Goal: Task Accomplishment & Management: Manage account settings

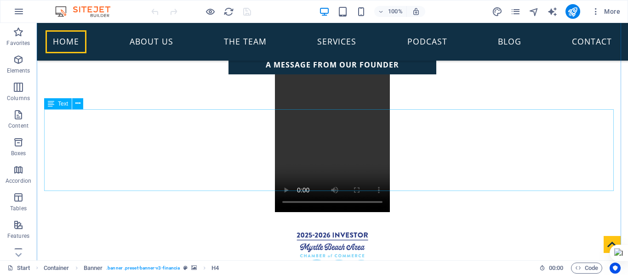
scroll to position [321, 0]
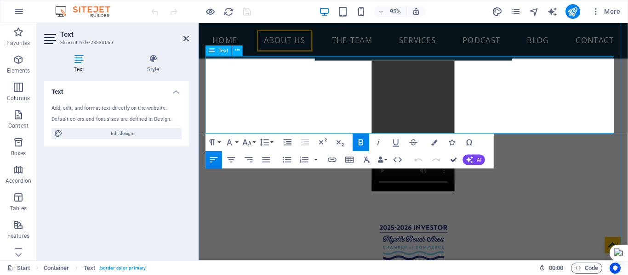
scroll to position [333, 0]
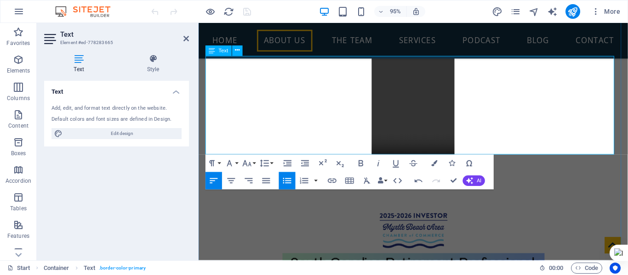
drag, startPoint x: 422, startPoint y: 140, endPoint x: 415, endPoint y: 155, distance: 16.7
drag, startPoint x: 217, startPoint y: 140, endPoint x: 213, endPoint y: 159, distance: 19.7
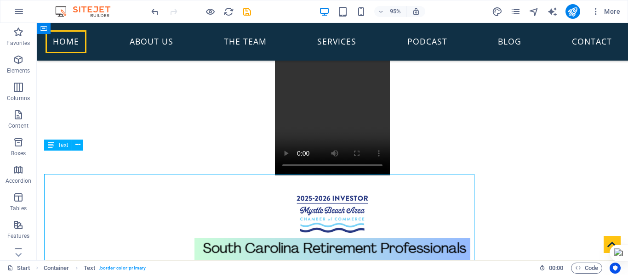
scroll to position [321, 0]
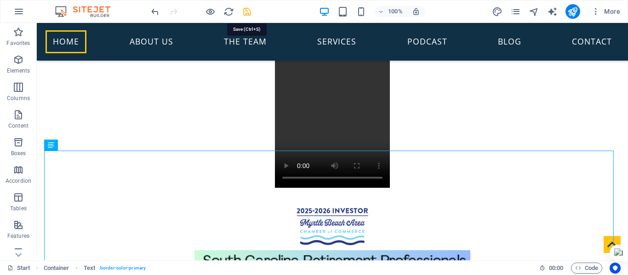
click at [247, 13] on icon "save" at bounding box center [247, 11] width 11 height 11
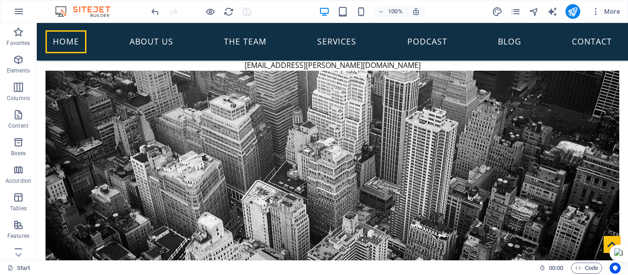
scroll to position [184, 0]
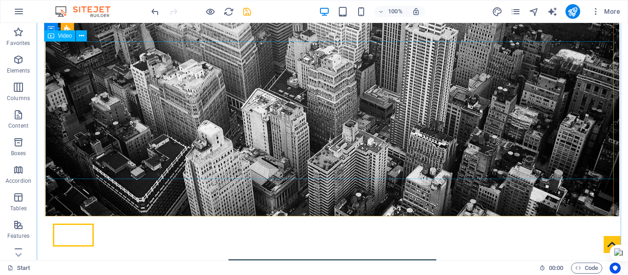
scroll to position [0, 0]
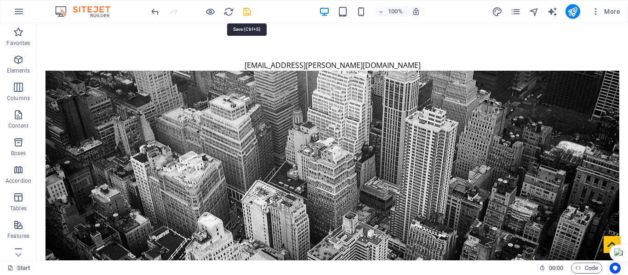
click at [244, 11] on icon "save" at bounding box center [247, 11] width 11 height 11
click at [573, 7] on icon "publish" at bounding box center [572, 11] width 11 height 11
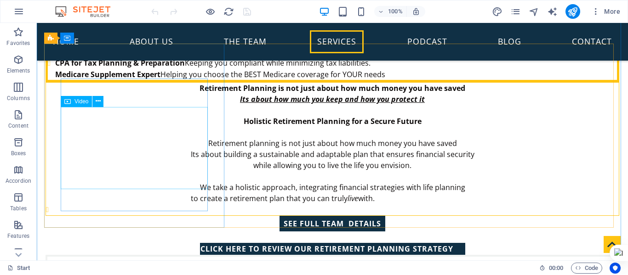
scroll to position [650, 0]
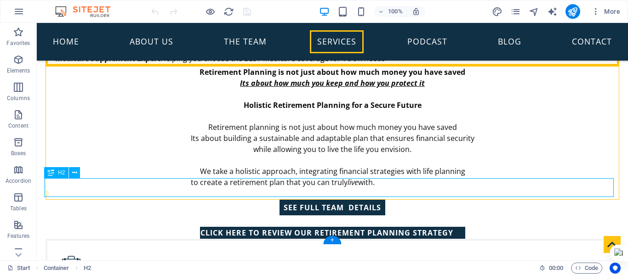
scroll to position [673, 0]
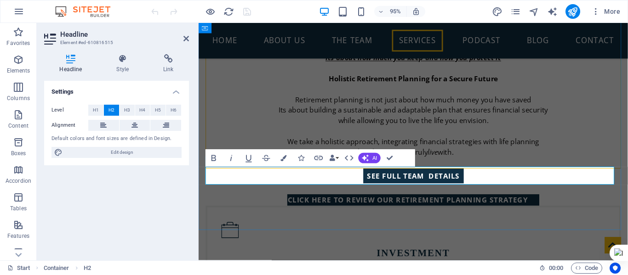
click at [140, 203] on div "Settings Level H1 H2 H3 H4 H5 H6 Alignment Default colors and font sizes are de…" at bounding box center [116, 167] width 145 height 172
click at [406, 227] on div "[EMAIL_ADDRESS][PERSON_NAME][DOMAIN_NAME] New text element Home About us The Te…" at bounding box center [425, 263] width 452 height 1826
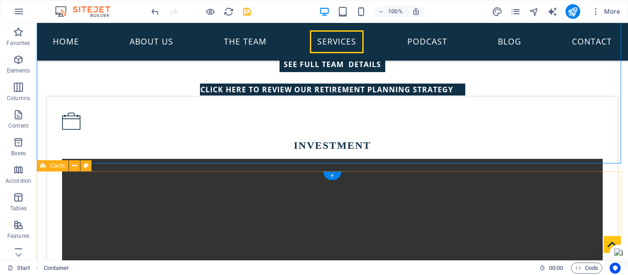
scroll to position [788, 0]
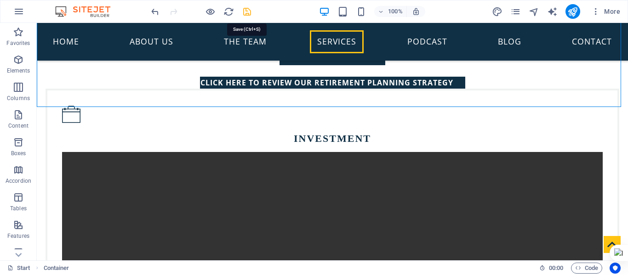
click at [245, 12] on icon "save" at bounding box center [247, 11] width 11 height 11
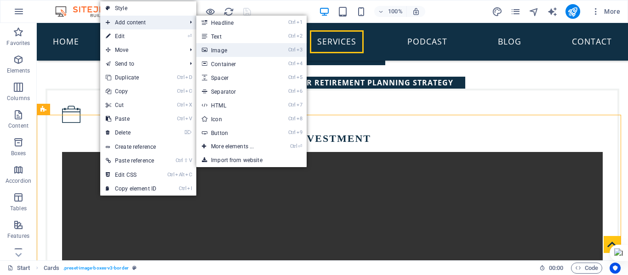
click at [219, 46] on link "Ctrl 3 Image" at bounding box center [234, 50] width 76 height 14
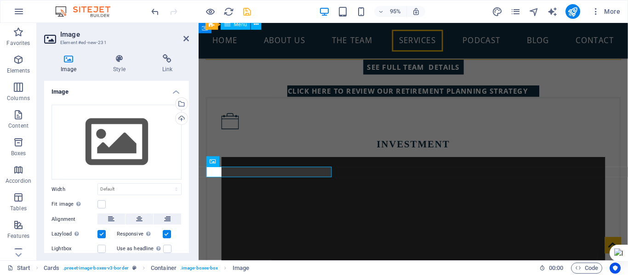
scroll to position [785, 0]
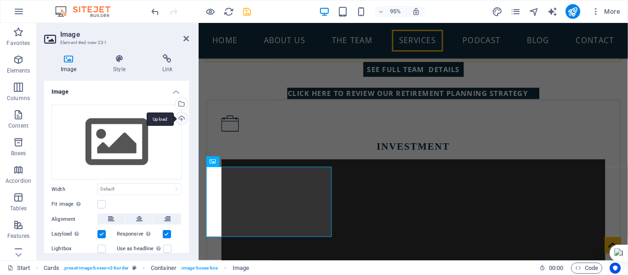
click at [179, 119] on div "Upload" at bounding box center [181, 120] width 14 height 14
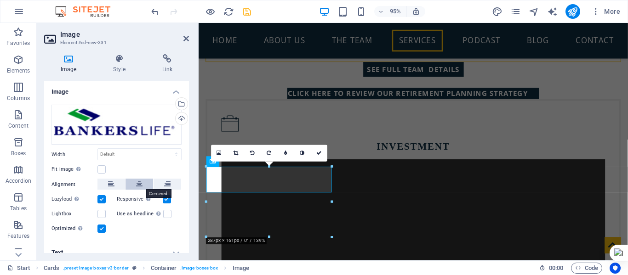
click at [137, 188] on icon at bounding box center [139, 184] width 6 height 11
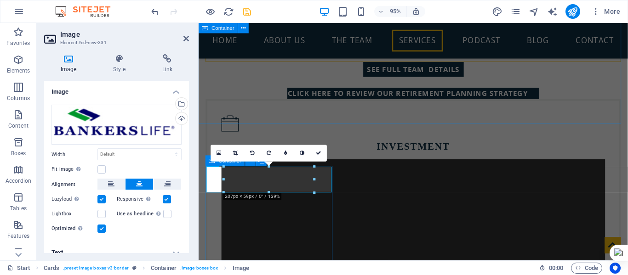
click at [367, 126] on div "[EMAIL_ADDRESS][PERSON_NAME][DOMAIN_NAME] New text element Home About us The Te…" at bounding box center [425, 151] width 452 height 1826
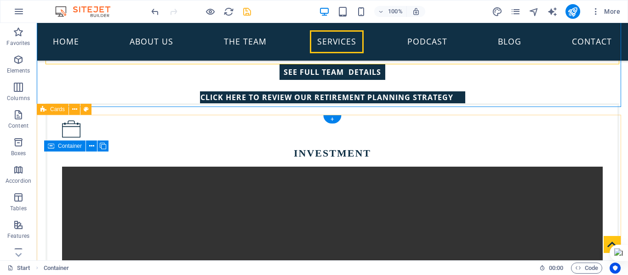
scroll to position [788, 0]
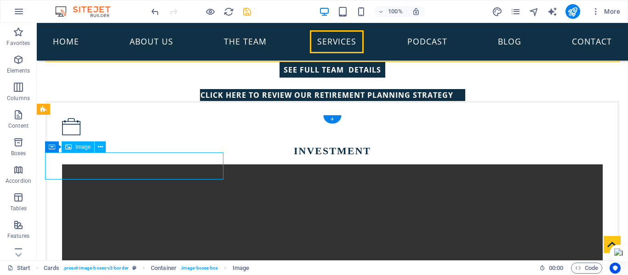
scroll to position [785, 0]
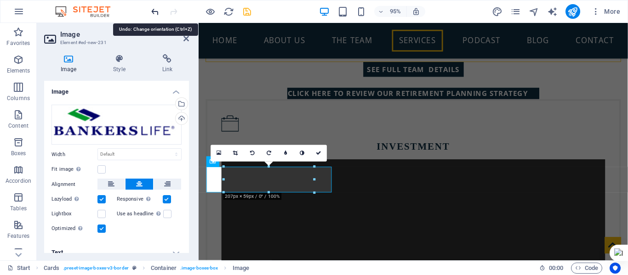
click at [156, 12] on icon "undo" at bounding box center [155, 11] width 11 height 11
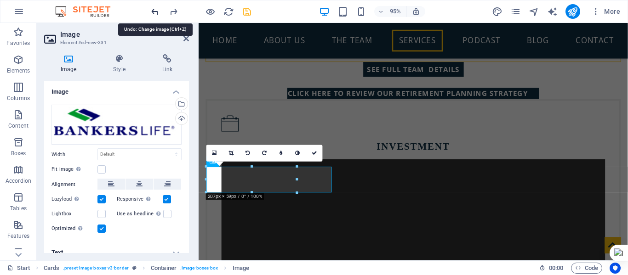
click at [157, 12] on icon "undo" at bounding box center [155, 11] width 11 height 11
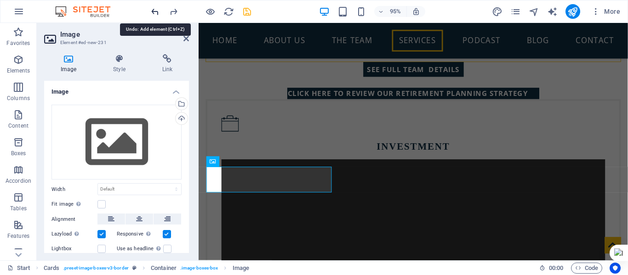
click at [157, 12] on icon "undo" at bounding box center [155, 11] width 11 height 11
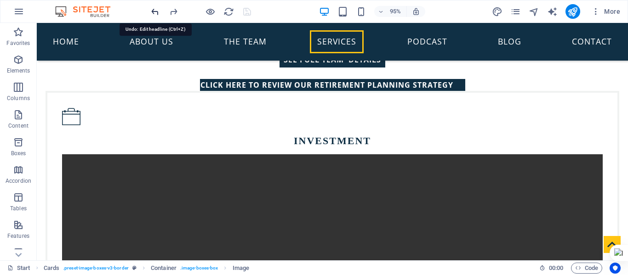
scroll to position [788, 0]
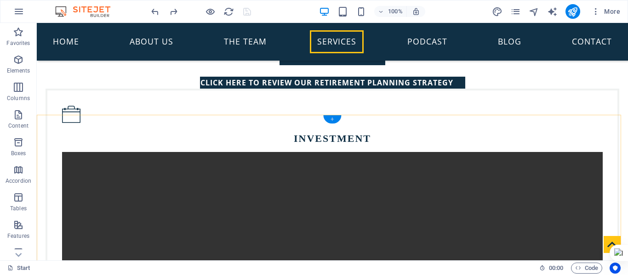
click at [332, 120] on div "+" at bounding box center [332, 119] width 18 height 8
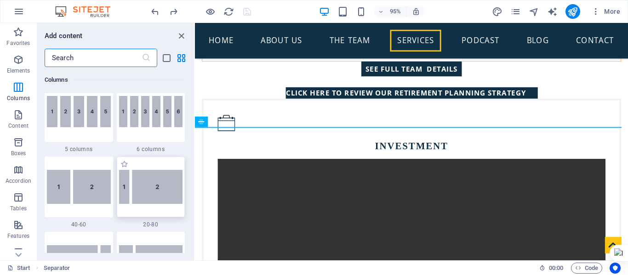
scroll to position [597, 0]
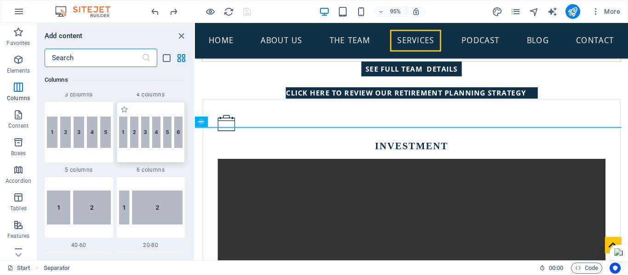
click at [156, 134] on img at bounding box center [151, 132] width 64 height 31
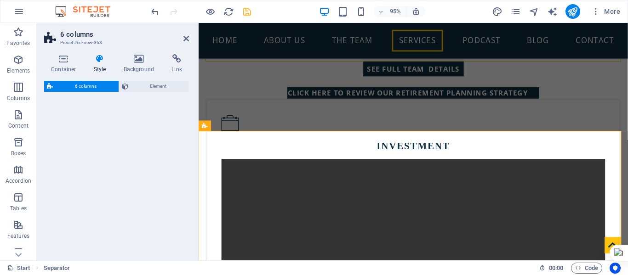
select select "rem"
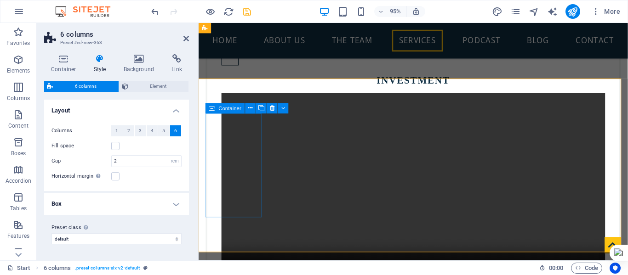
scroll to position [831, 0]
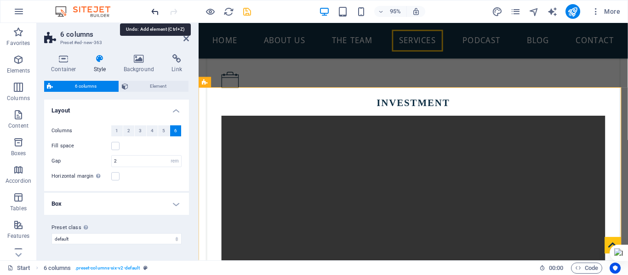
click at [152, 12] on icon "undo" at bounding box center [155, 11] width 11 height 11
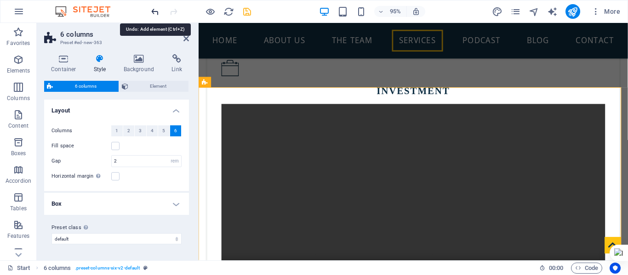
scroll to position [811, 0]
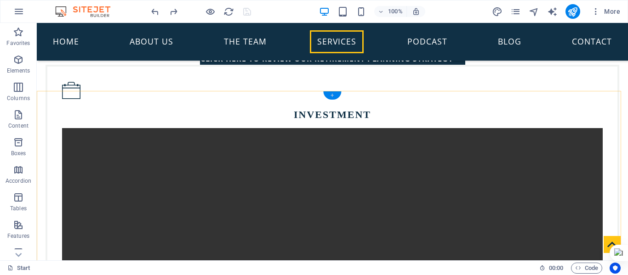
click at [332, 96] on div "+" at bounding box center [332, 95] width 18 height 8
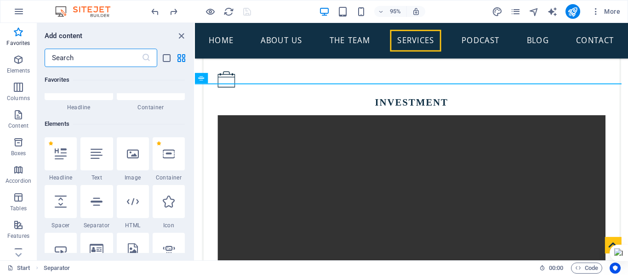
scroll to position [0, 0]
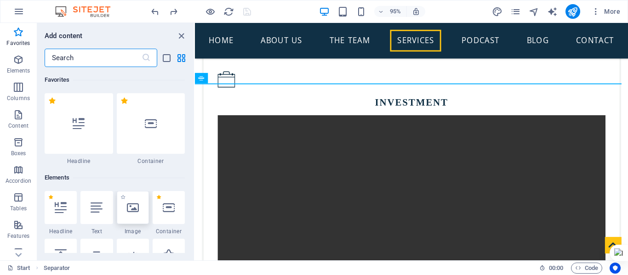
click at [133, 207] on icon at bounding box center [133, 208] width 12 height 12
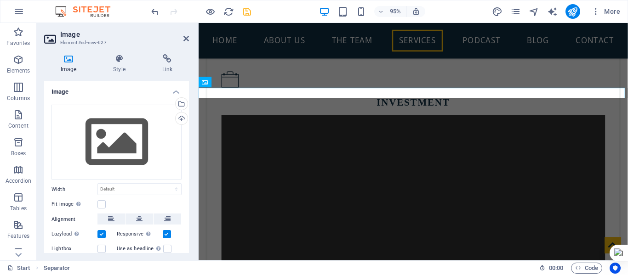
scroll to position [831, 0]
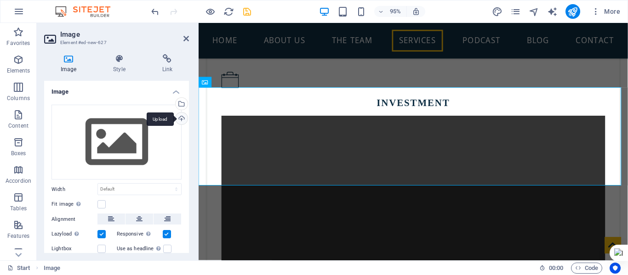
click at [181, 121] on div "Upload" at bounding box center [181, 120] width 14 height 14
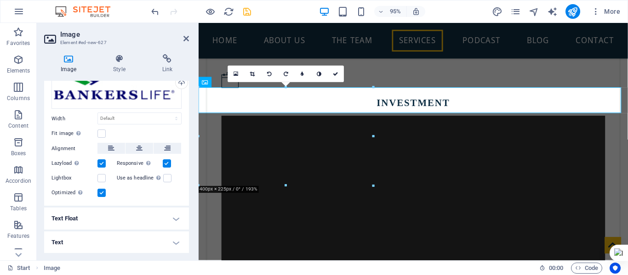
scroll to position [0, 0]
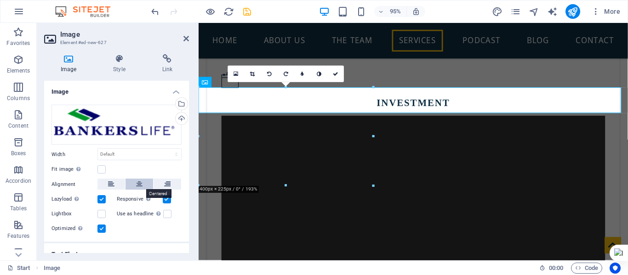
click at [141, 184] on icon at bounding box center [139, 184] width 6 height 11
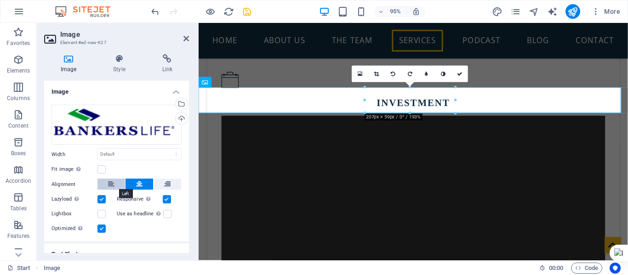
click at [109, 185] on icon at bounding box center [111, 184] width 6 height 11
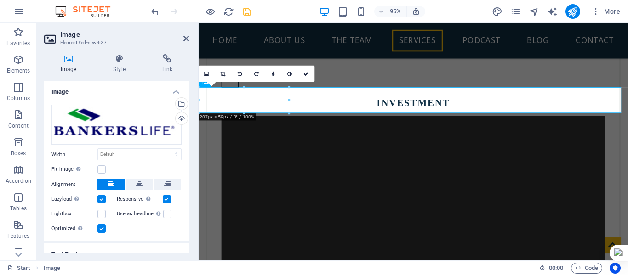
scroll to position [36, 0]
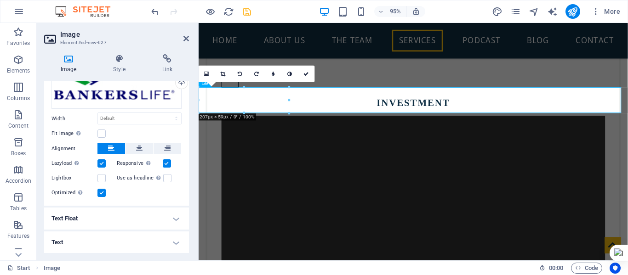
click at [83, 240] on h4 "Text" at bounding box center [116, 243] width 145 height 22
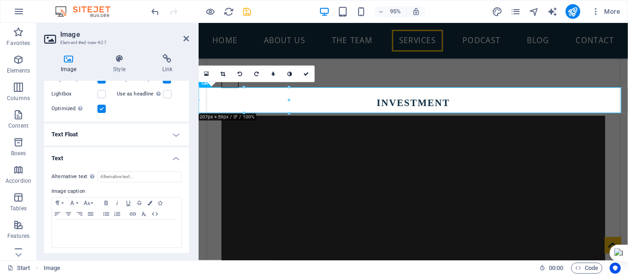
scroll to position [122, 0]
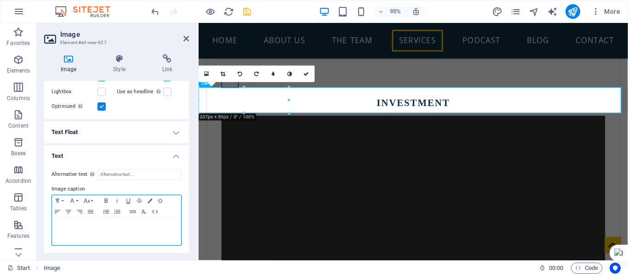
click at [70, 225] on p at bounding box center [117, 226] width 120 height 8
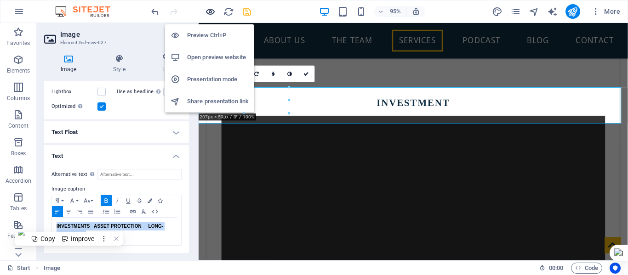
click at [205, 11] on icon "button" at bounding box center [210, 11] width 11 height 11
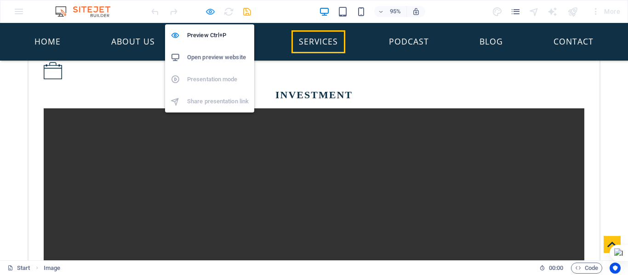
scroll to position [812, 0]
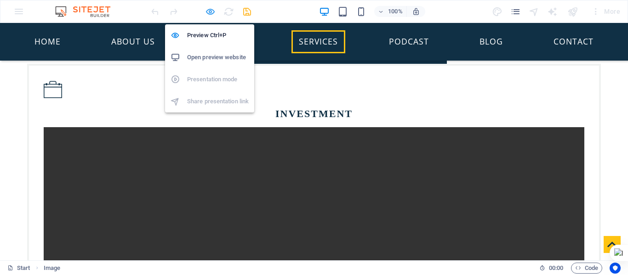
click at [212, 14] on icon "button" at bounding box center [210, 11] width 11 height 11
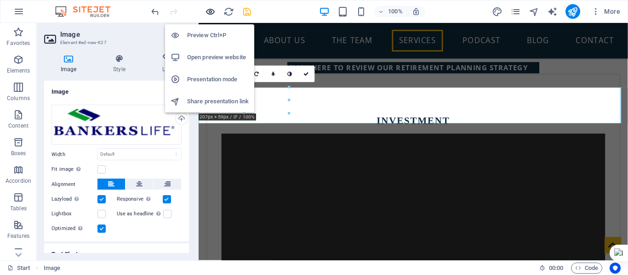
scroll to position [831, 0]
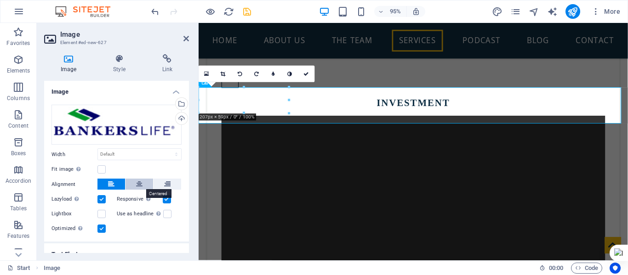
click at [138, 182] on icon at bounding box center [139, 184] width 6 height 11
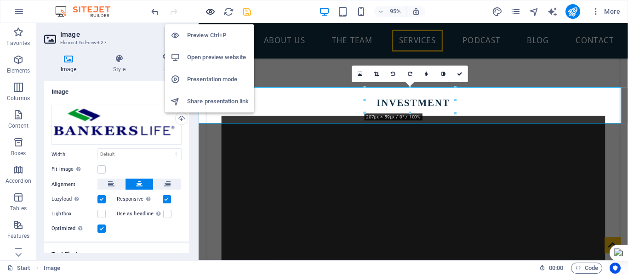
click at [208, 9] on icon "button" at bounding box center [210, 11] width 11 height 11
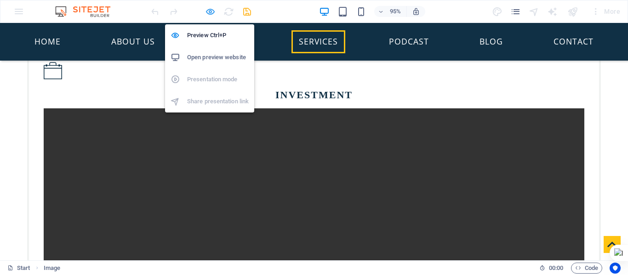
scroll to position [812, 0]
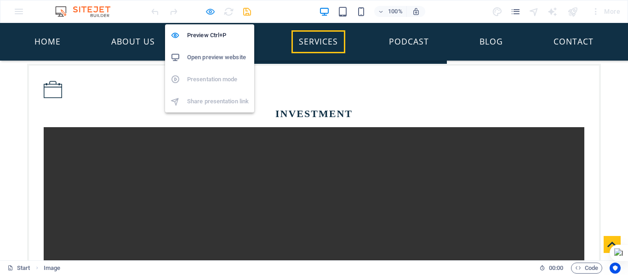
click at [208, 17] on icon "button" at bounding box center [210, 11] width 11 height 11
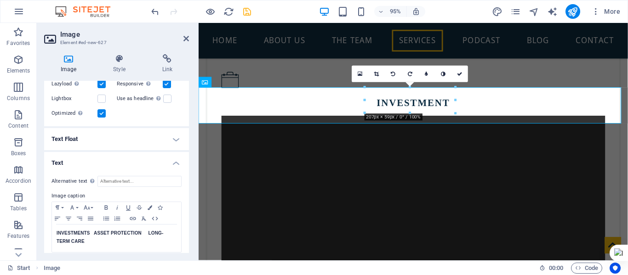
scroll to position [122, 0]
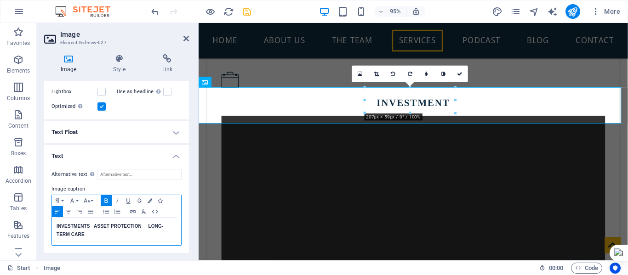
click at [92, 233] on p "​INVESTMENTS ASSET PROTECTION LONG-TERM CARE" at bounding box center [117, 230] width 120 height 17
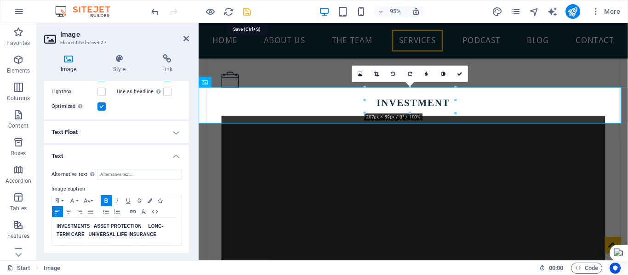
click at [248, 12] on icon "save" at bounding box center [247, 11] width 11 height 11
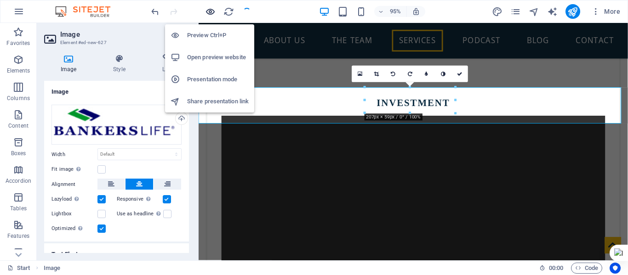
click at [210, 11] on icon "button" at bounding box center [210, 11] width 11 height 11
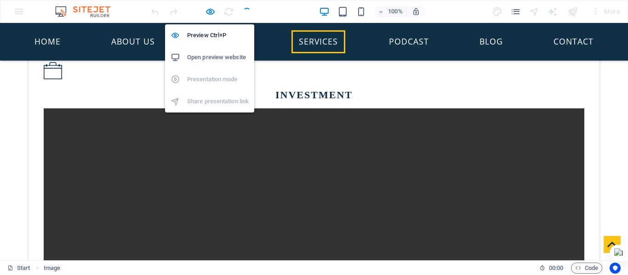
scroll to position [812, 0]
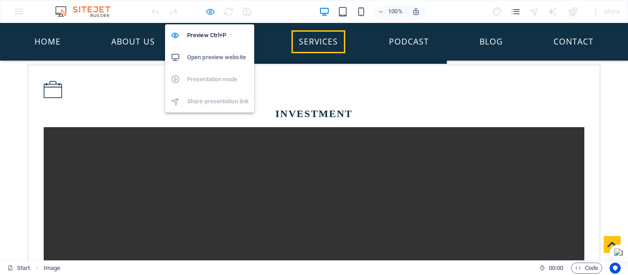
click at [210, 13] on icon "button" at bounding box center [210, 11] width 11 height 11
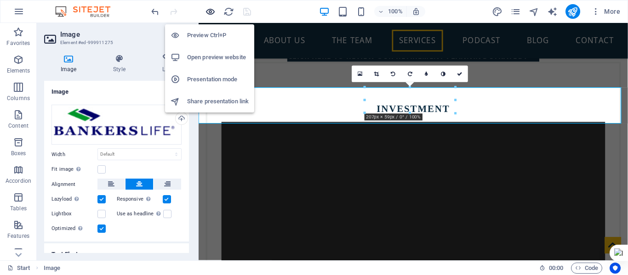
scroll to position [831, 0]
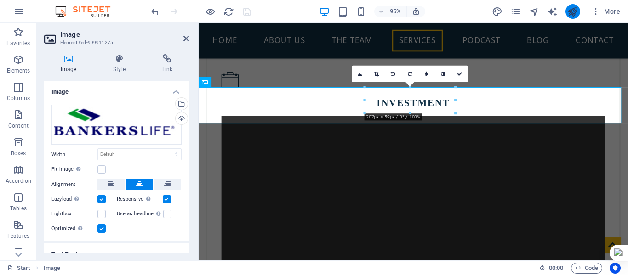
click at [571, 18] on button "publish" at bounding box center [572, 11] width 15 height 15
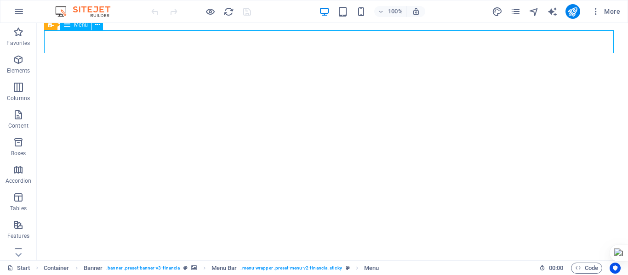
select select
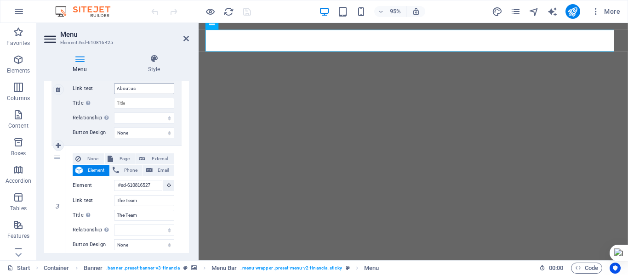
scroll to position [276, 0]
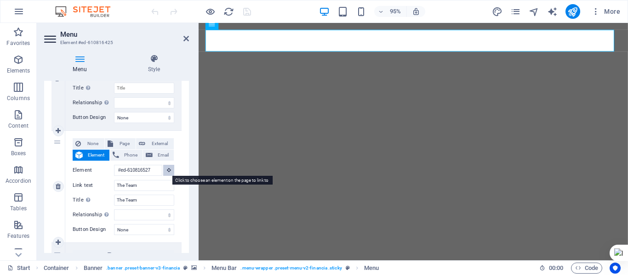
click at [167, 170] on icon at bounding box center [169, 170] width 4 height 5
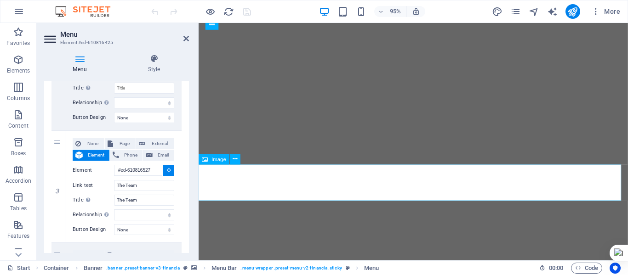
select select
type input "#ed-999911275"
select select
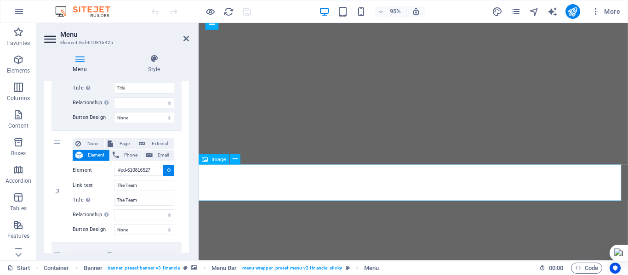
select select
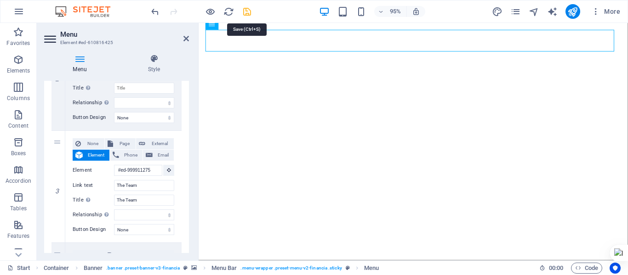
click at [244, 12] on icon "save" at bounding box center [247, 11] width 11 height 11
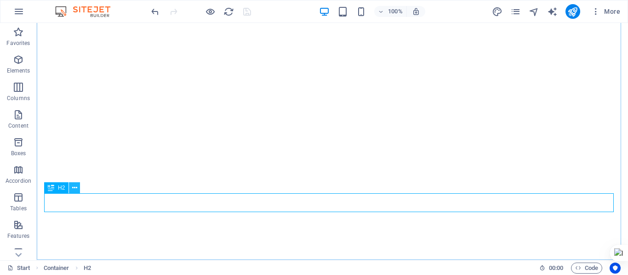
click at [74, 186] on icon at bounding box center [74, 188] width 5 height 10
click at [71, 189] on button at bounding box center [74, 187] width 11 height 11
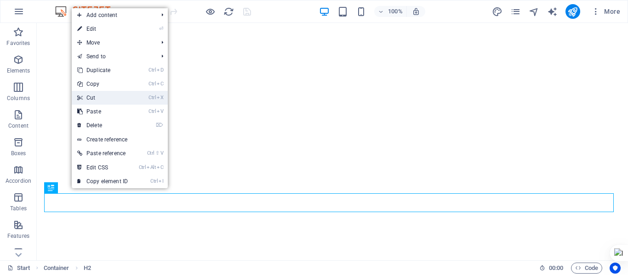
click at [96, 95] on link "Ctrl X Cut" at bounding box center [103, 98] width 62 height 14
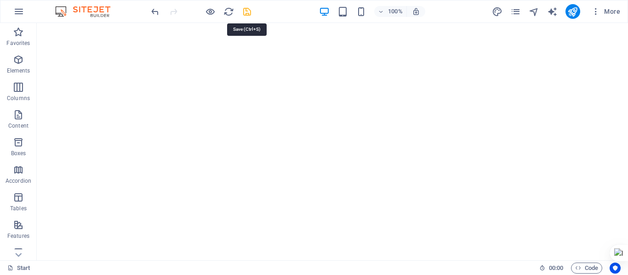
click at [248, 12] on icon "save" at bounding box center [247, 11] width 11 height 11
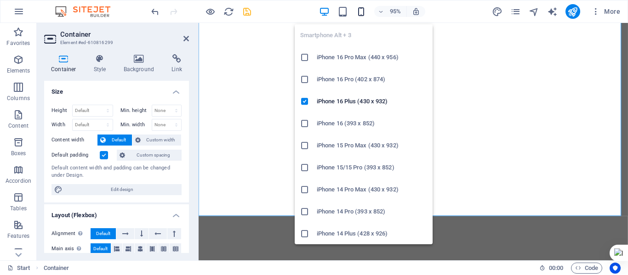
click at [359, 11] on icon "button" at bounding box center [361, 11] width 11 height 11
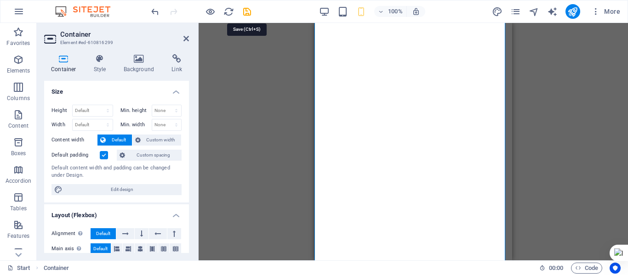
click at [249, 11] on icon "save" at bounding box center [247, 11] width 11 height 11
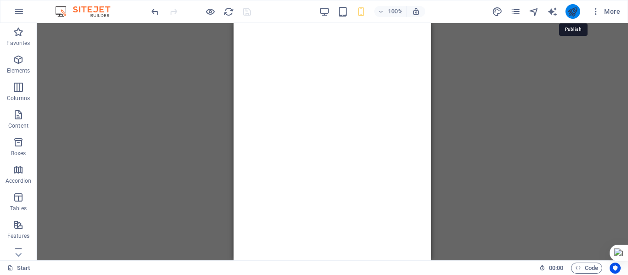
click at [573, 12] on icon "publish" at bounding box center [572, 11] width 11 height 11
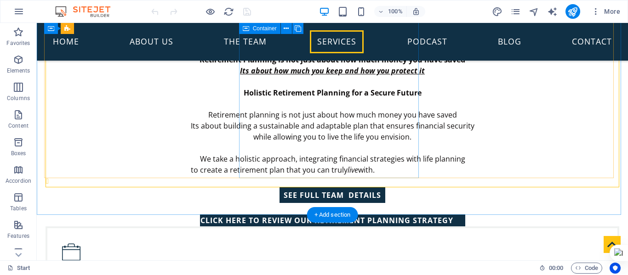
scroll to position [696, 0]
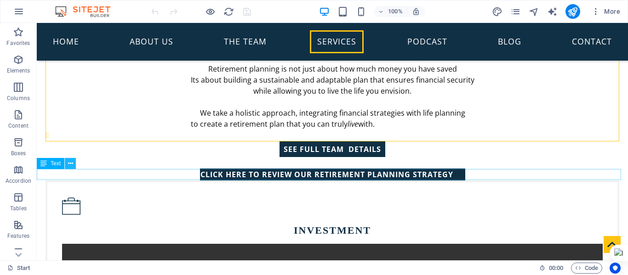
click at [69, 164] on icon at bounding box center [70, 164] width 5 height 10
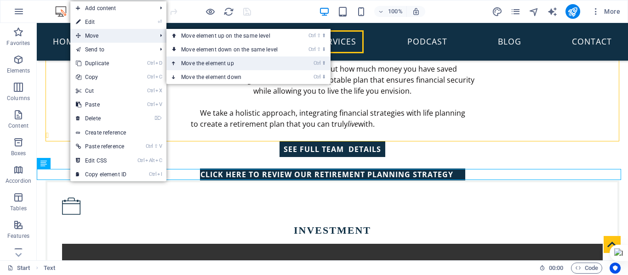
click at [222, 63] on link "Ctrl ⬆ Move the element up" at bounding box center [231, 64] width 130 height 14
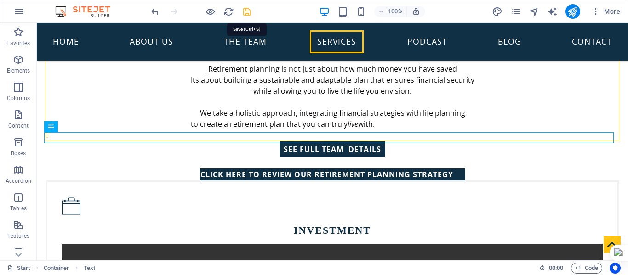
click at [248, 11] on icon "save" at bounding box center [247, 11] width 11 height 11
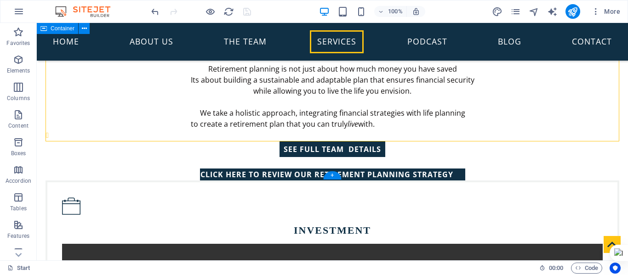
drag, startPoint x: 369, startPoint y: 216, endPoint x: 325, endPoint y: 146, distance: 83.0
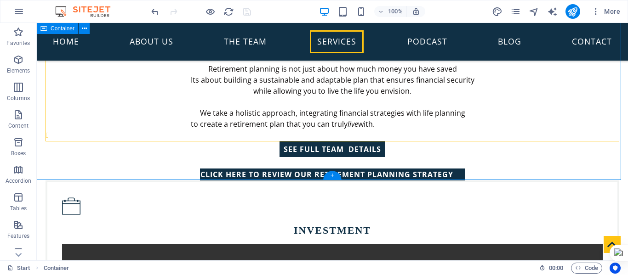
drag, startPoint x: 370, startPoint y: 200, endPoint x: 333, endPoint y: 149, distance: 62.8
click at [331, 171] on div "+" at bounding box center [332, 175] width 18 height 8
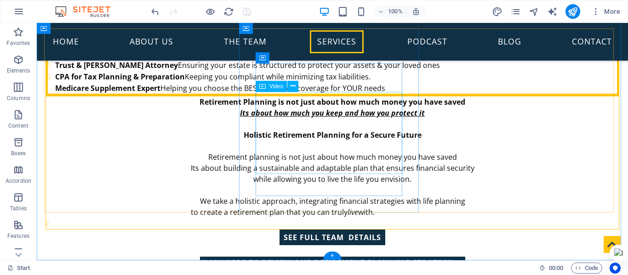
scroll to position [604, 0]
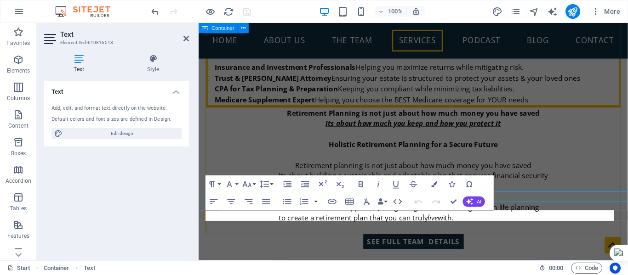
scroll to position [627, 0]
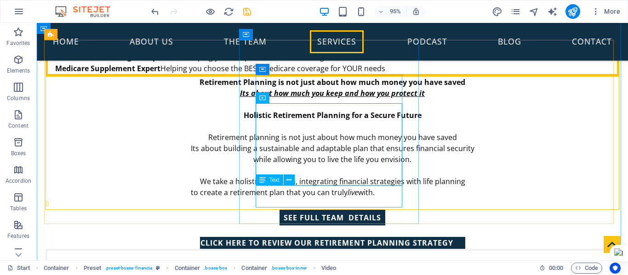
scroll to position [604, 0]
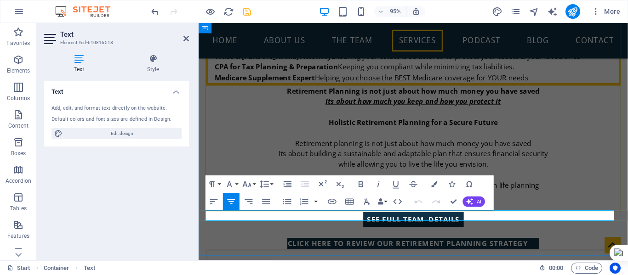
click at [245, 11] on icon "save" at bounding box center [247, 11] width 11 height 11
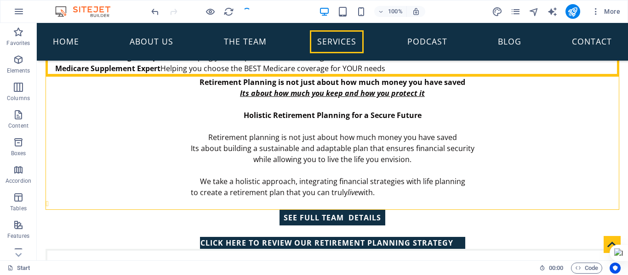
scroll to position [604, 0]
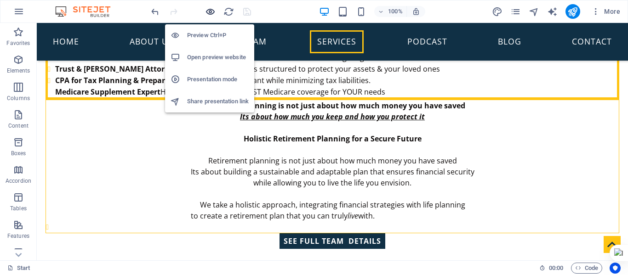
click at [209, 15] on icon "button" at bounding box center [210, 11] width 11 height 11
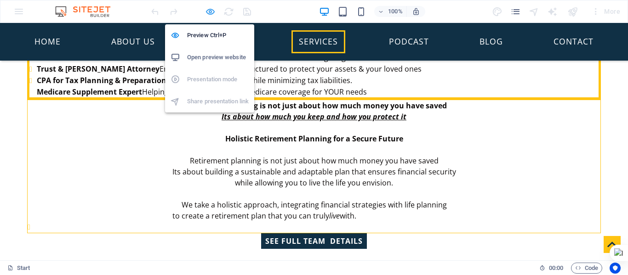
click at [209, 7] on icon "button" at bounding box center [210, 11] width 11 height 11
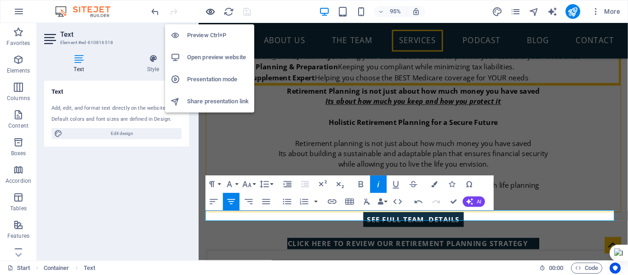
click at [211, 10] on icon "button" at bounding box center [210, 11] width 11 height 11
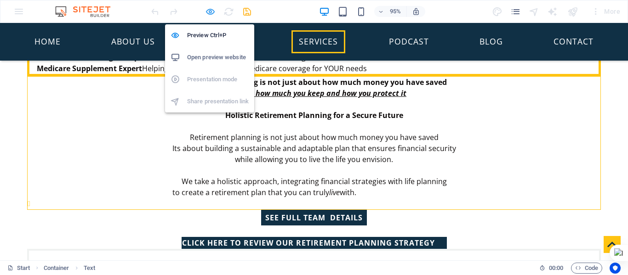
scroll to position [604, 0]
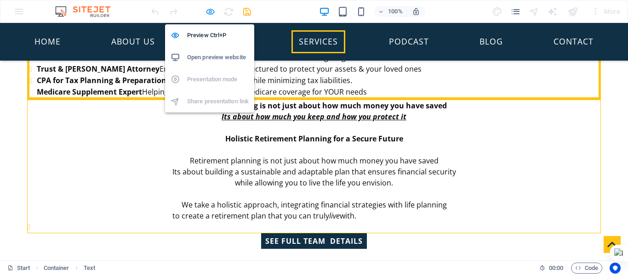
click at [207, 13] on icon "button" at bounding box center [210, 11] width 11 height 11
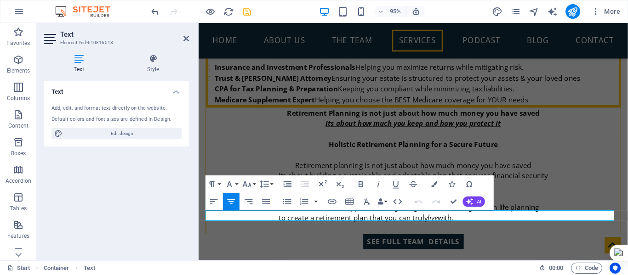
scroll to position [627, 0]
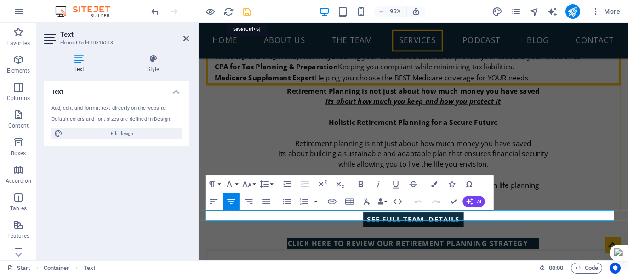
click at [248, 11] on icon "save" at bounding box center [247, 11] width 11 height 11
click at [573, 10] on icon "publish" at bounding box center [572, 11] width 11 height 11
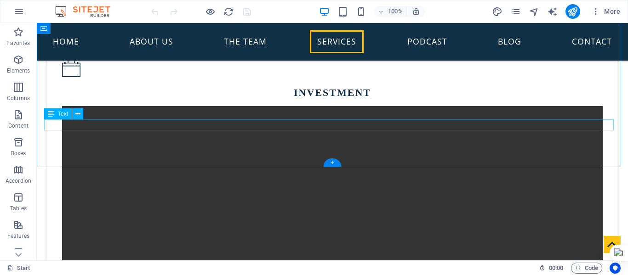
scroll to position [696, 0]
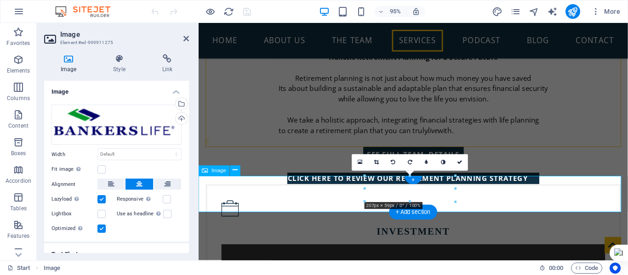
scroll to position [719, 0]
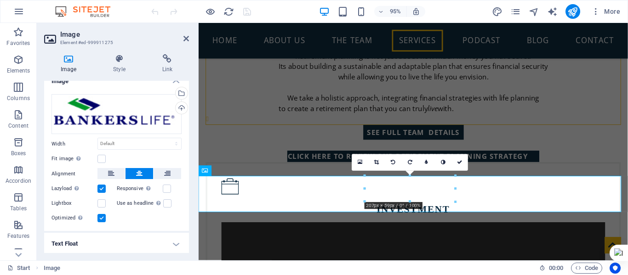
scroll to position [0, 0]
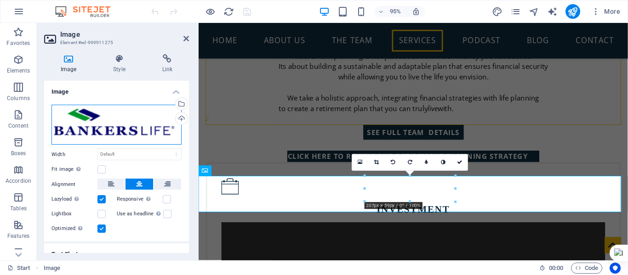
click at [117, 124] on div "Drag files here, click to choose files or select files from Files or our free s…" at bounding box center [116, 125] width 130 height 40
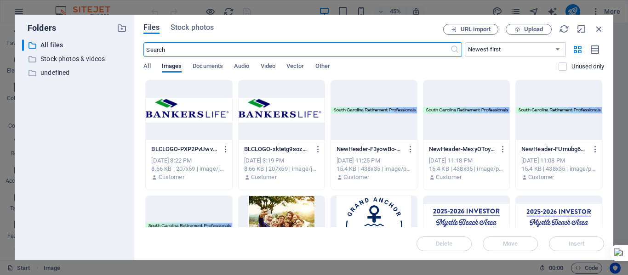
scroll to position [997, 0]
click at [601, 30] on icon "button" at bounding box center [599, 29] width 10 height 10
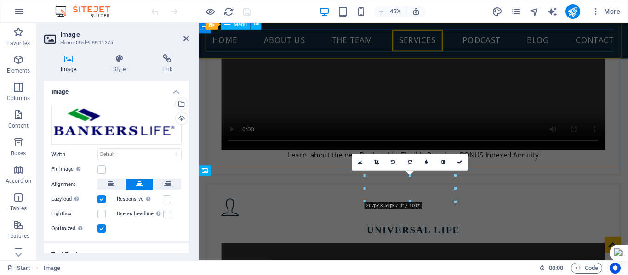
scroll to position [719, 0]
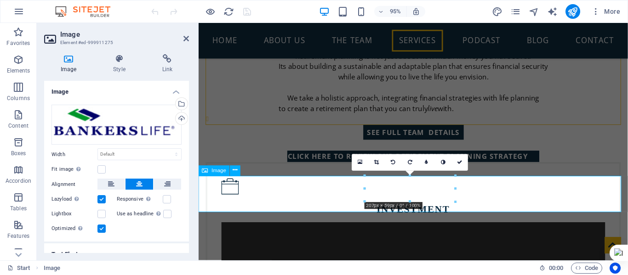
drag, startPoint x: 656, startPoint y: 226, endPoint x: 471, endPoint y: 212, distance: 185.2
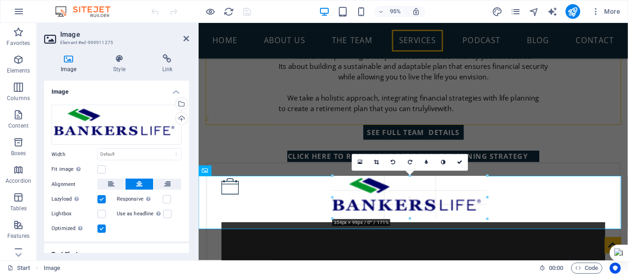
drag, startPoint x: 457, startPoint y: 203, endPoint x: 469, endPoint y: 219, distance: 19.7
type input "340"
select select "px"
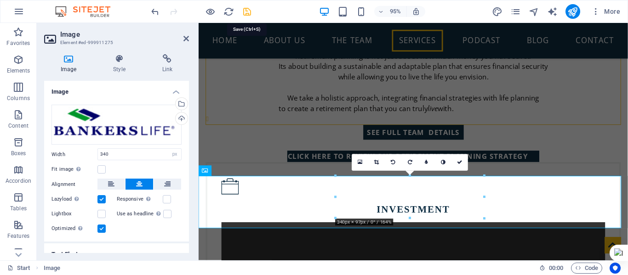
click at [246, 10] on icon "save" at bounding box center [247, 11] width 11 height 11
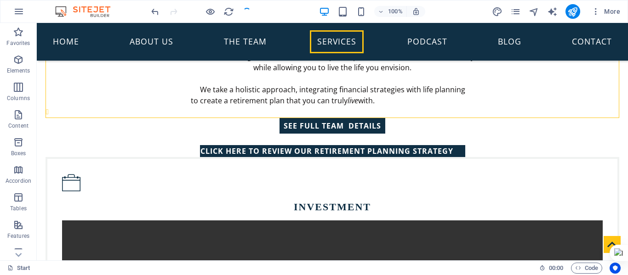
scroll to position [696, 0]
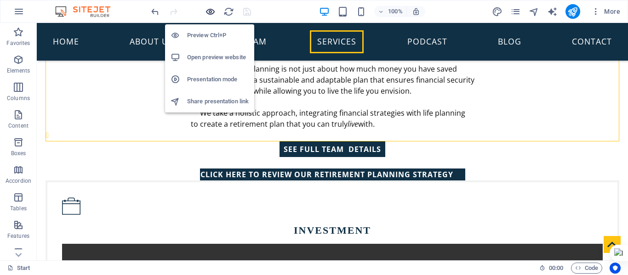
click at [214, 11] on icon "button" at bounding box center [210, 11] width 11 height 11
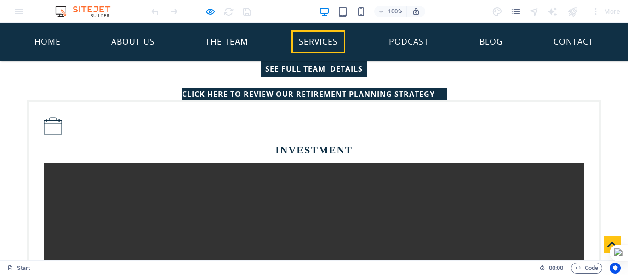
scroll to position [788, 0]
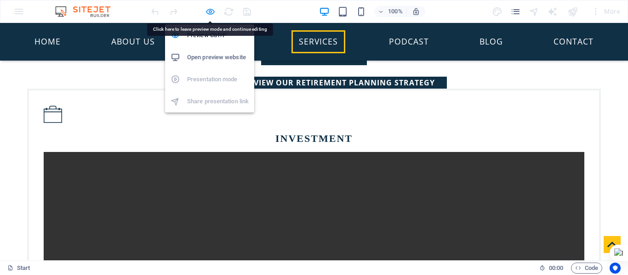
click at [210, 13] on icon "button" at bounding box center [210, 11] width 11 height 11
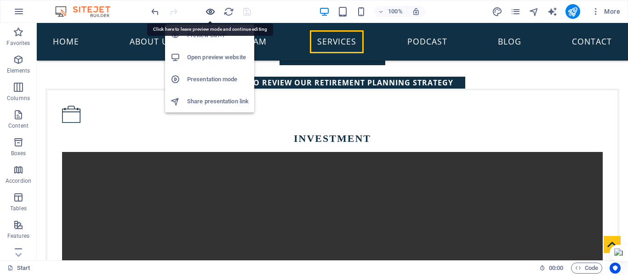
scroll to position [787, 0]
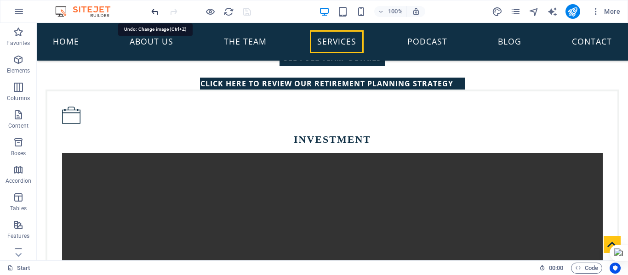
click at [154, 12] on icon "undo" at bounding box center [155, 11] width 11 height 11
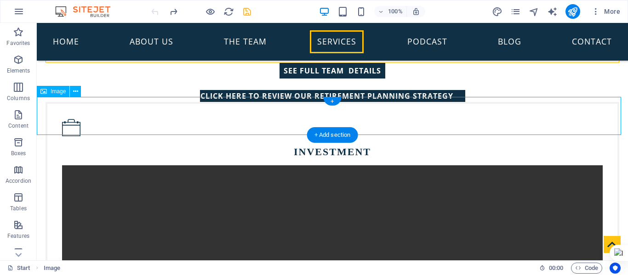
scroll to position [784, 0]
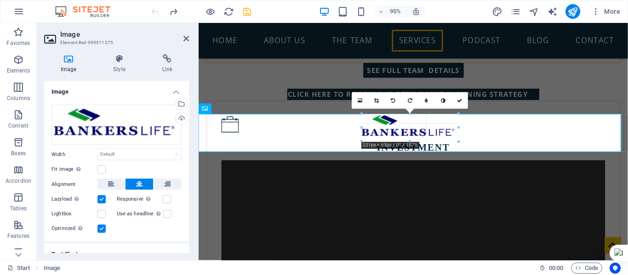
drag, startPoint x: 454, startPoint y: 142, endPoint x: 463, endPoint y: 142, distance: 9.6
type input "221"
select select "px"
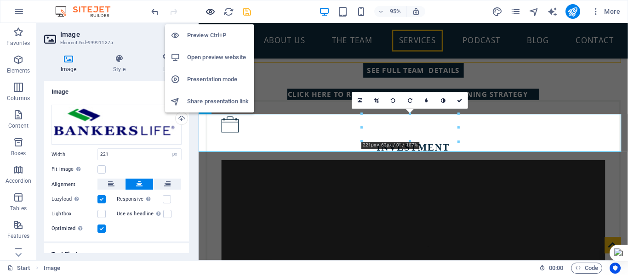
click at [212, 12] on icon "button" at bounding box center [210, 11] width 11 height 11
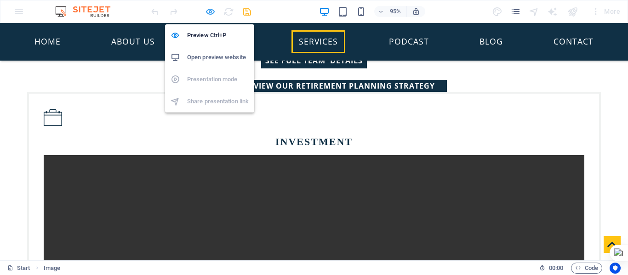
scroll to position [788, 0]
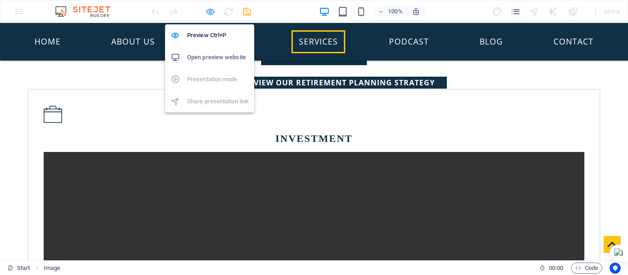
click at [208, 11] on icon "button" at bounding box center [210, 11] width 11 height 11
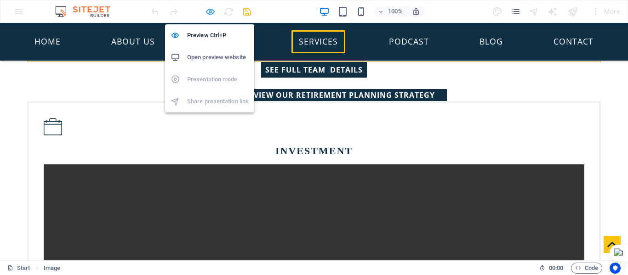
select select "px"
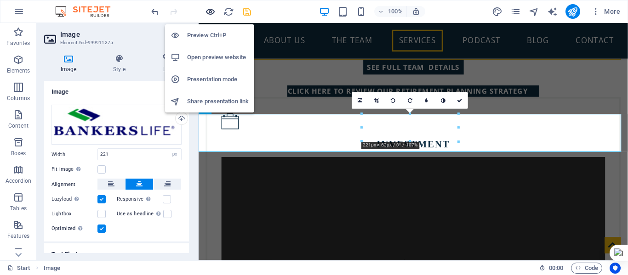
scroll to position [784, 0]
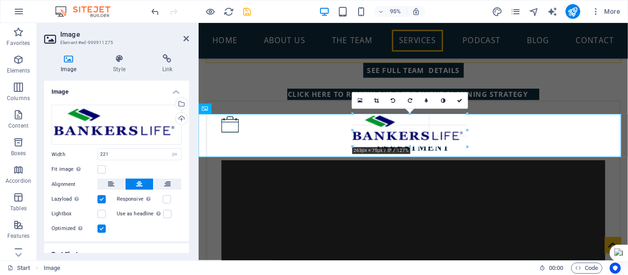
drag, startPoint x: 363, startPoint y: 141, endPoint x: 365, endPoint y: 148, distance: 7.0
type input "263"
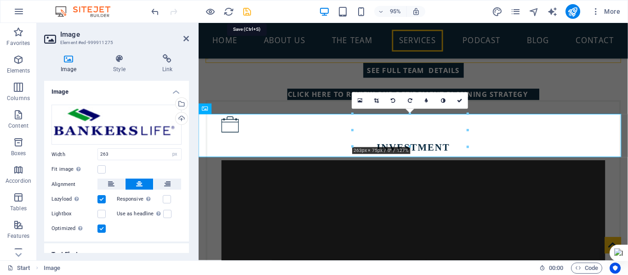
click at [246, 14] on icon "save" at bounding box center [247, 11] width 11 height 11
select select "px"
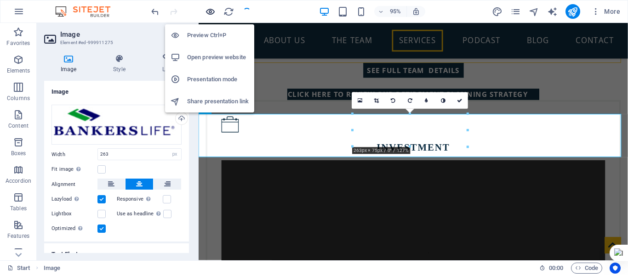
click at [212, 14] on icon "button" at bounding box center [210, 11] width 11 height 11
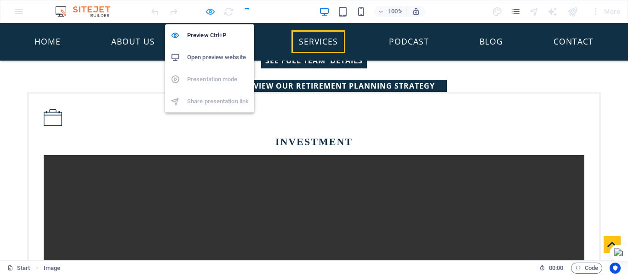
scroll to position [788, 0]
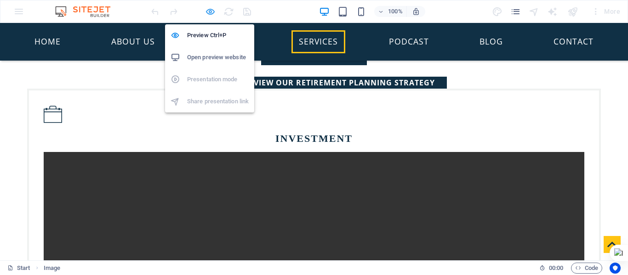
click at [212, 10] on icon "button" at bounding box center [210, 11] width 11 height 11
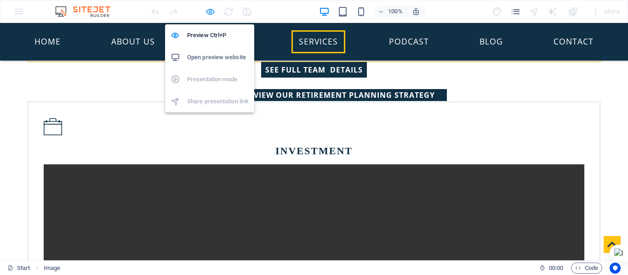
select select "px"
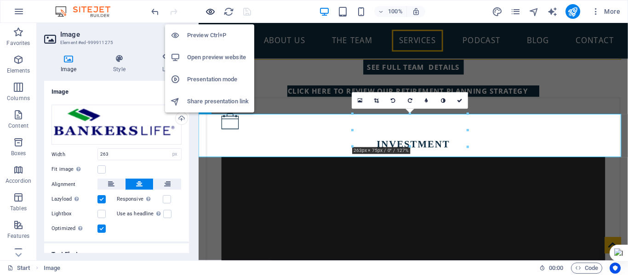
scroll to position [784, 0]
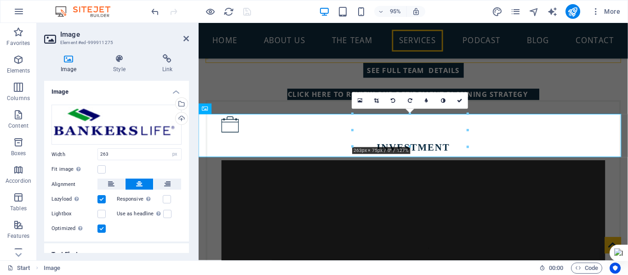
click at [251, 12] on div at bounding box center [200, 11] width 103 height 15
click at [244, 12] on div at bounding box center [200, 11] width 103 height 15
click at [627, 74] on div "Jan.Levine@BankersLife.com New text element Home About us The Team Services Pod…" at bounding box center [425, 142] width 452 height 1807
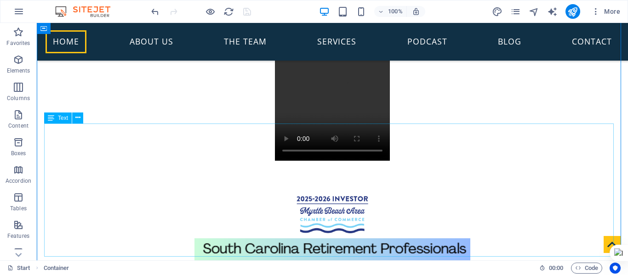
scroll to position [446, 0]
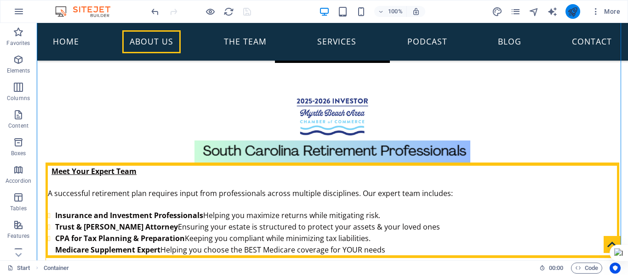
click at [566, 11] on button "publish" at bounding box center [572, 11] width 15 height 15
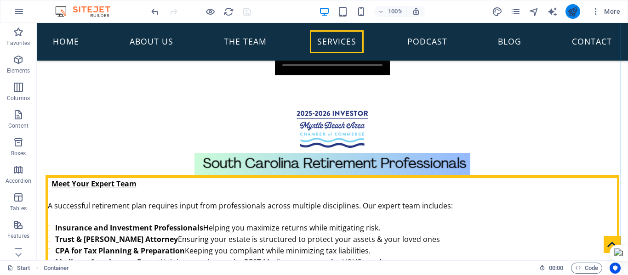
select select "px"
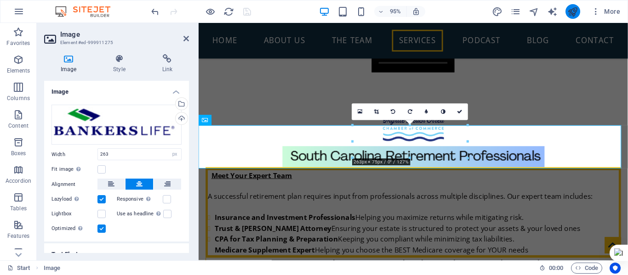
scroll to position [772, 0]
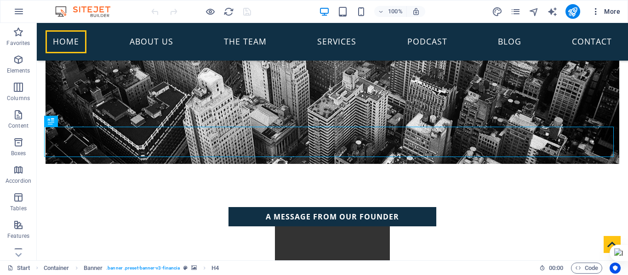
click at [596, 13] on icon "button" at bounding box center [595, 11] width 9 height 9
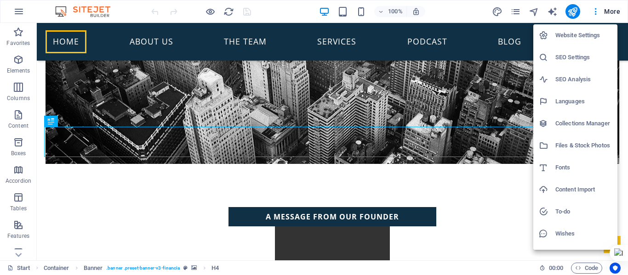
click at [565, 35] on h6 "Website Settings" at bounding box center [583, 35] width 57 height 11
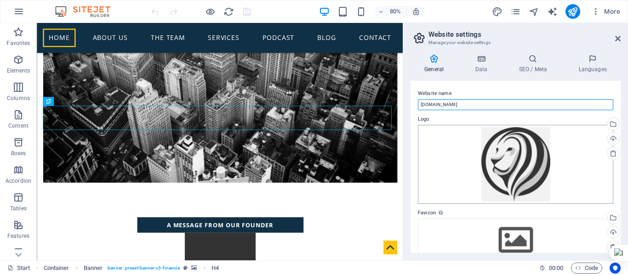
drag, startPoint x: 423, startPoint y: 107, endPoint x: 418, endPoint y: 146, distance: 39.4
click at [423, 108] on input "[DOMAIN_NAME]" at bounding box center [515, 104] width 195 height 11
type input "[DOMAIN_NAME]"
click at [246, 13] on icon "save" at bounding box center [247, 11] width 11 height 11
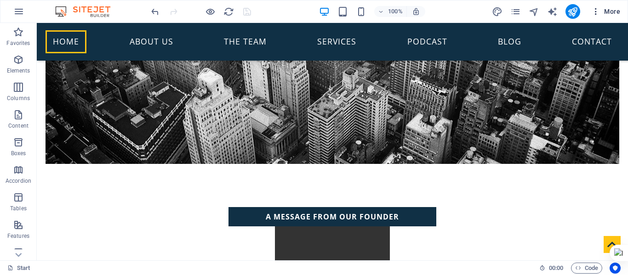
click at [593, 10] on icon "button" at bounding box center [595, 11] width 9 height 9
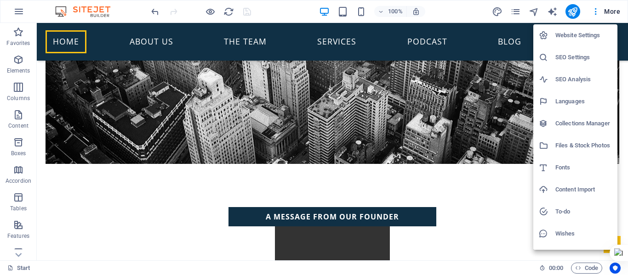
click at [571, 60] on h6 "SEO Settings" at bounding box center [583, 57] width 57 height 11
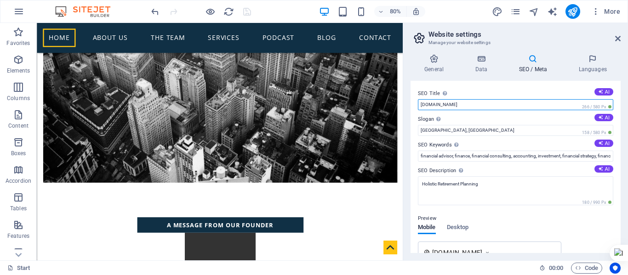
click at [423, 105] on input "[DOMAIN_NAME]" at bounding box center [515, 104] width 195 height 11
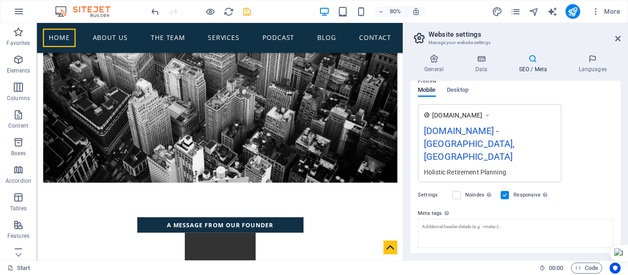
scroll to position [138, 0]
type input "[DOMAIN_NAME]"
click at [424, 148] on div "[DOMAIN_NAME] - [GEOGRAPHIC_DATA], [GEOGRAPHIC_DATA]" at bounding box center [489, 146] width 131 height 44
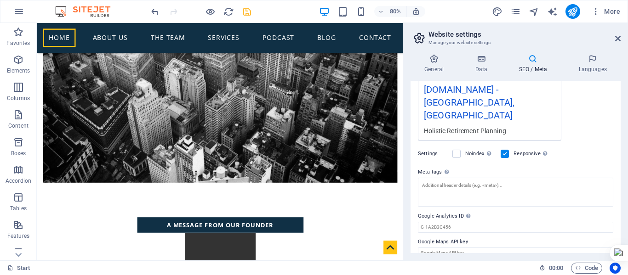
scroll to position [0, 0]
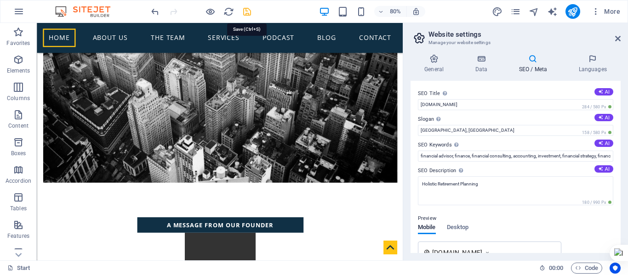
click at [247, 13] on icon "save" at bounding box center [247, 11] width 11 height 11
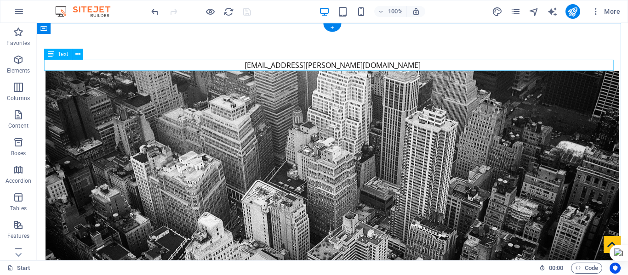
click at [324, 67] on div "[EMAIL_ADDRESS][PERSON_NAME][DOMAIN_NAME]" at bounding box center [331, 65] width 573 height 11
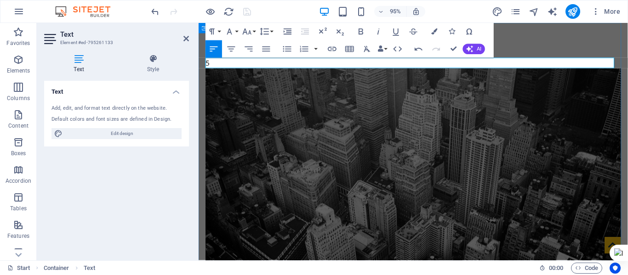
click at [329, 68] on p "5" at bounding box center [424, 65] width 437 height 11
click at [233, 48] on icon "button" at bounding box center [231, 49] width 11 height 11
click at [435, 62] on p "5" at bounding box center [424, 65] width 437 height 11
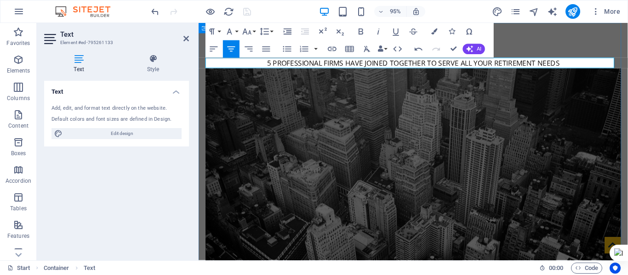
click at [506, 70] on p "5 PROFESSIONAL FIRMS HAVE JOINED TOGETHER TO SERVE ALL YOUR RETIREMENT NEEDS" at bounding box center [424, 65] width 437 height 11
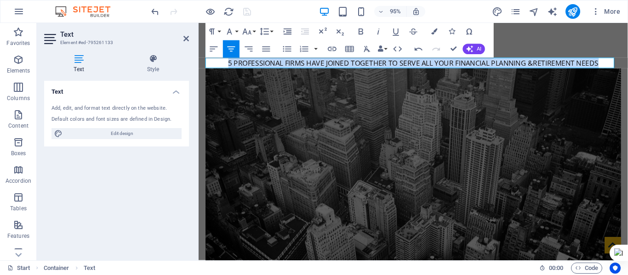
drag, startPoint x: 619, startPoint y: 64, endPoint x: 144, endPoint y: 122, distance: 479.2
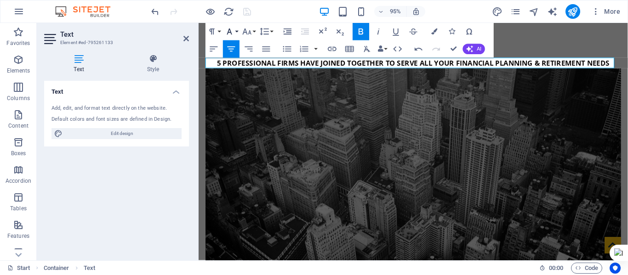
click at [236, 32] on button "Font Family" at bounding box center [231, 31] width 17 height 17
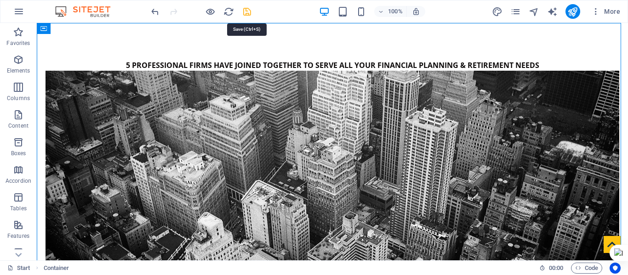
click at [245, 11] on icon "save" at bounding box center [247, 11] width 11 height 11
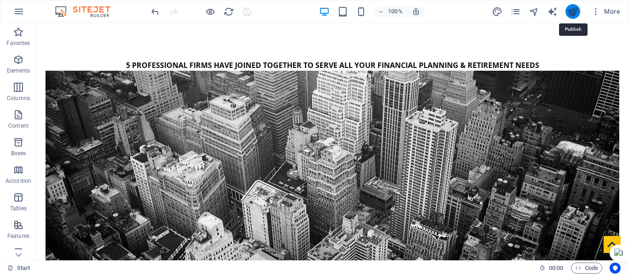
click at [576, 15] on icon "publish" at bounding box center [572, 11] width 11 height 11
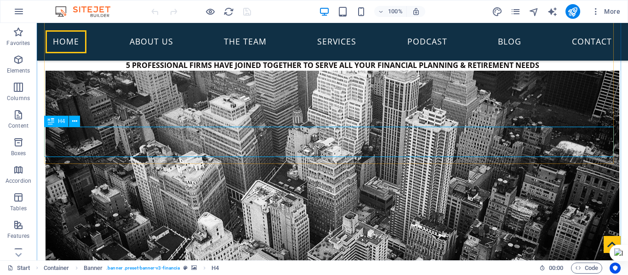
scroll to position [144, 0]
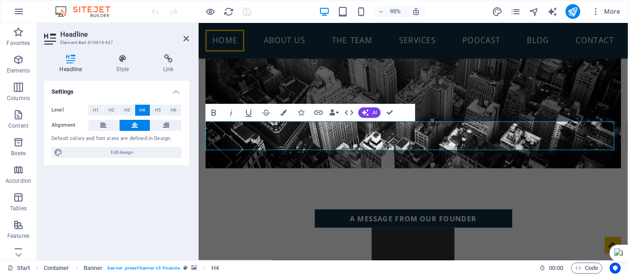
drag, startPoint x: 209, startPoint y: 131, endPoint x: 665, endPoint y: 136, distance: 456.3
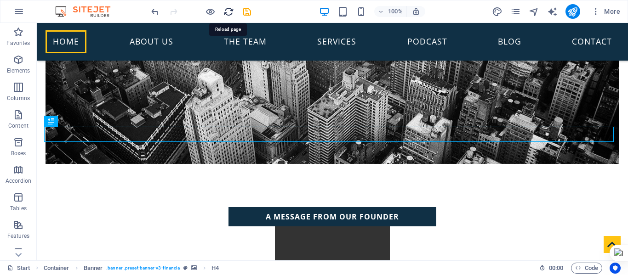
click at [225, 12] on icon "reload" at bounding box center [228, 11] width 11 height 11
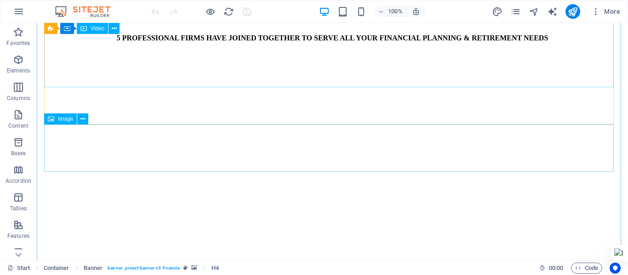
scroll to position [184, 0]
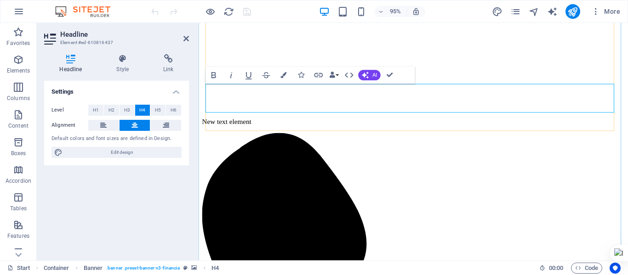
drag, startPoint x: 611, startPoint y: 86, endPoint x: 417, endPoint y: 102, distance: 194.1
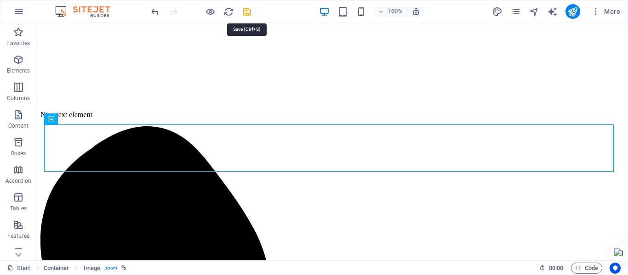
click at [246, 10] on icon "save" at bounding box center [247, 11] width 11 height 11
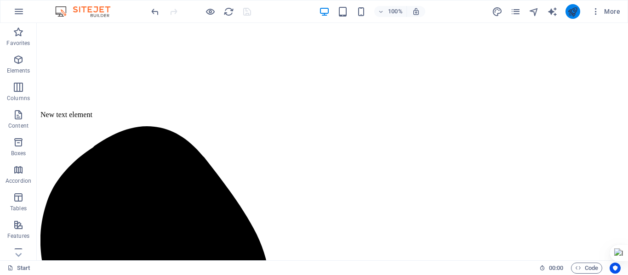
click at [572, 14] on icon "publish" at bounding box center [572, 11] width 11 height 11
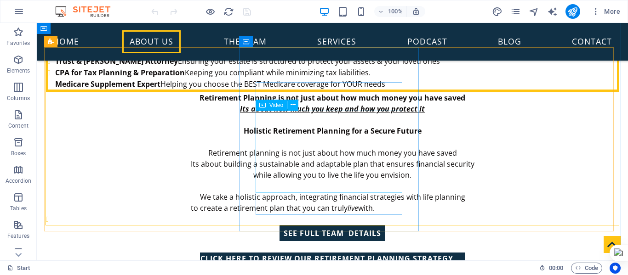
scroll to position [459, 0]
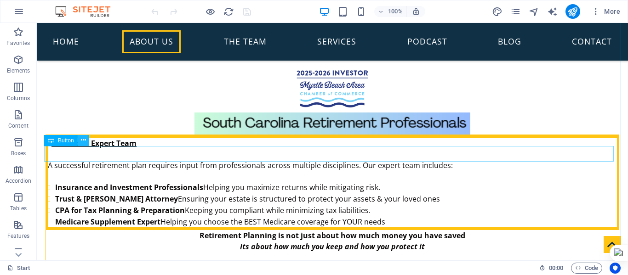
click at [84, 139] on icon at bounding box center [83, 141] width 5 height 10
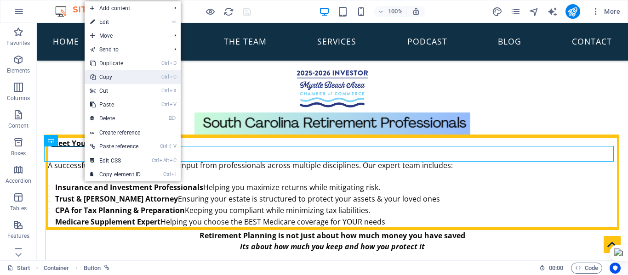
click at [113, 74] on link "Ctrl C Copy" at bounding box center [116, 77] width 62 height 14
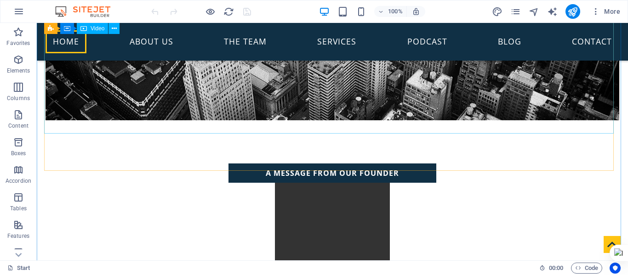
scroll to position [137, 0]
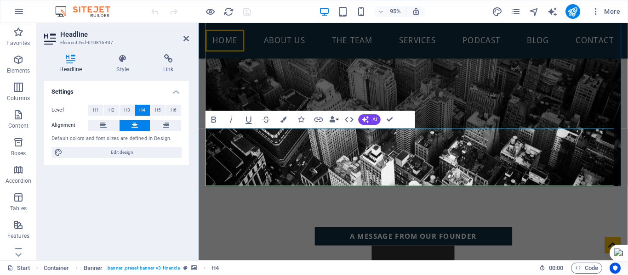
scroll to position [1397, 3]
drag, startPoint x: 596, startPoint y: 191, endPoint x: 229, endPoint y: 167, distance: 368.4
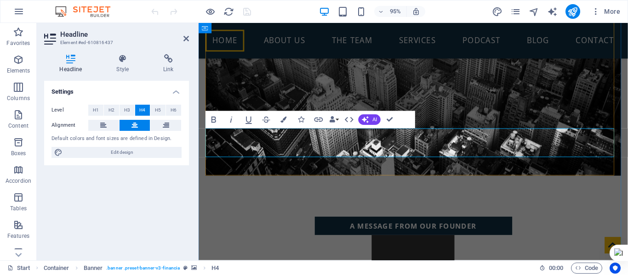
drag, startPoint x: 223, startPoint y: 10, endPoint x: 312, endPoint y: 12, distance: 89.2
click at [223, 10] on icon "reload" at bounding box center [228, 11] width 11 height 11
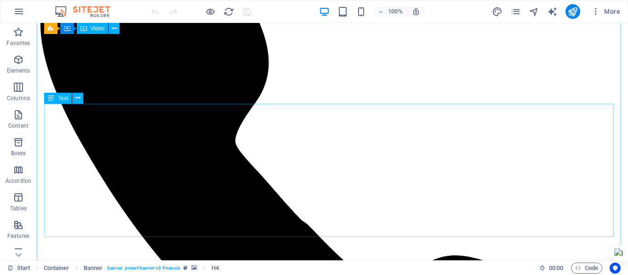
scroll to position [460, 0]
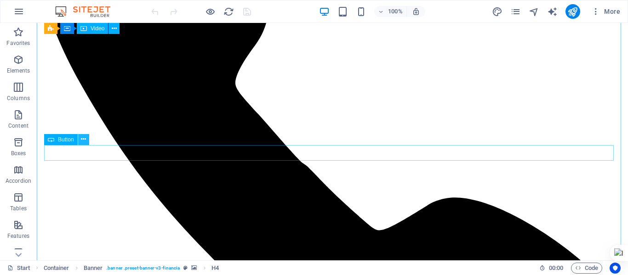
click at [85, 141] on icon at bounding box center [83, 140] width 5 height 10
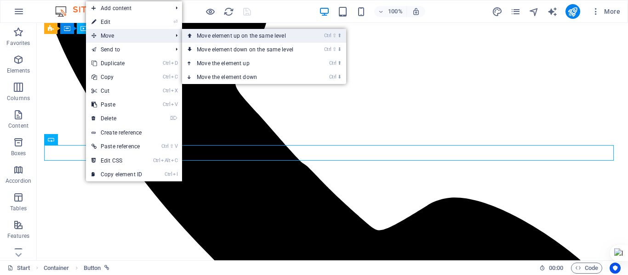
click at [238, 36] on link "Ctrl ⇧ ⬆ Move element up on the same level" at bounding box center [247, 36] width 130 height 14
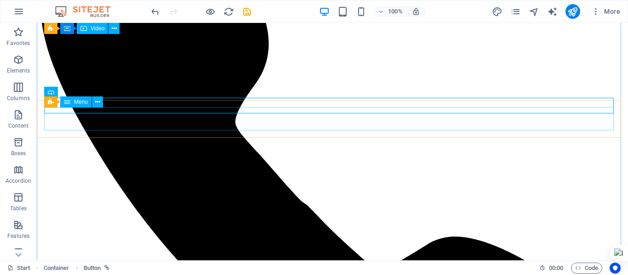
scroll to position [337, 0]
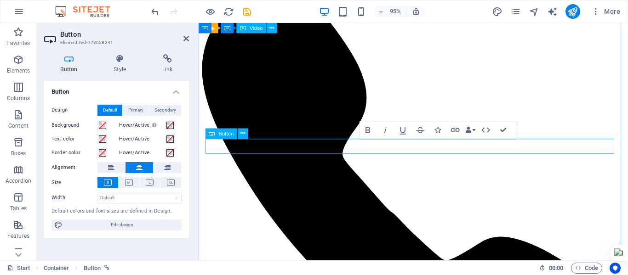
scroll to position [350, 0]
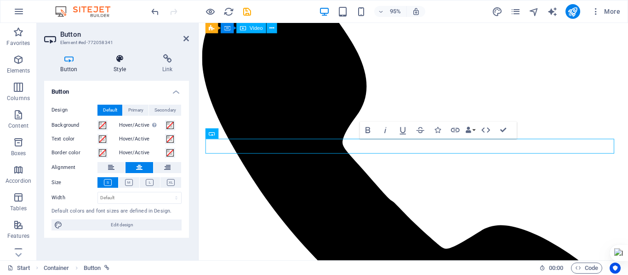
click at [121, 60] on icon at bounding box center [119, 58] width 45 height 9
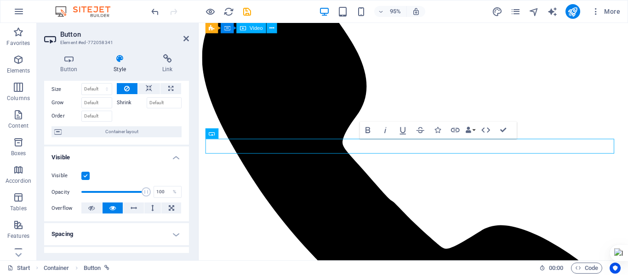
scroll to position [46, 0]
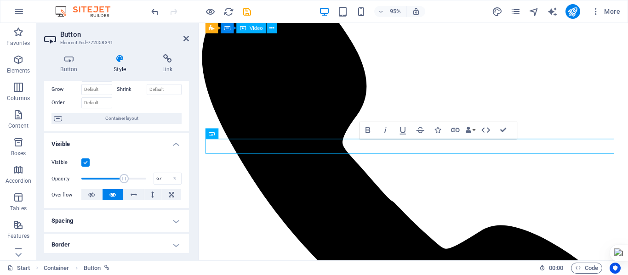
drag, startPoint x: 144, startPoint y: 181, endPoint x: 125, endPoint y: 183, distance: 18.9
click at [124, 183] on span at bounding box center [123, 178] width 9 height 9
drag, startPoint x: 324, startPoint y: 203, endPoint x: 200, endPoint y: 203, distance: 124.5
drag, startPoint x: 115, startPoint y: 179, endPoint x: 109, endPoint y: 182, distance: 6.8
click at [101, 180] on span at bounding box center [100, 178] width 9 height 9
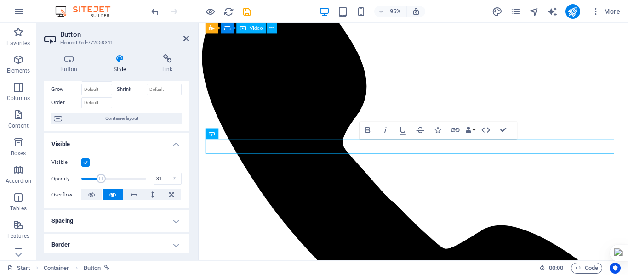
type input "32"
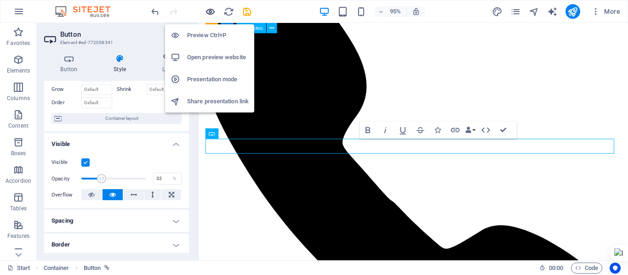
click at [212, 14] on icon "button" at bounding box center [210, 11] width 11 height 11
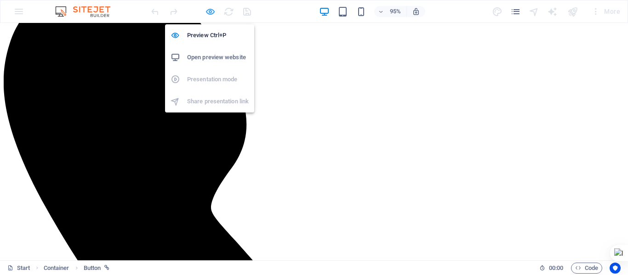
scroll to position [337, 0]
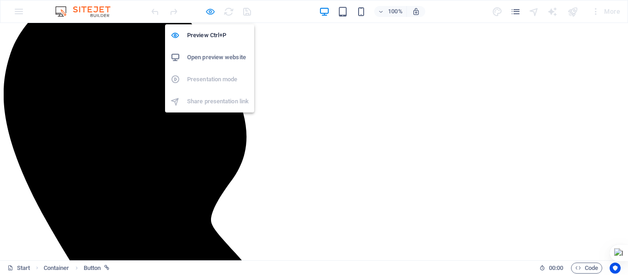
click at [210, 14] on icon "button" at bounding box center [210, 11] width 11 height 11
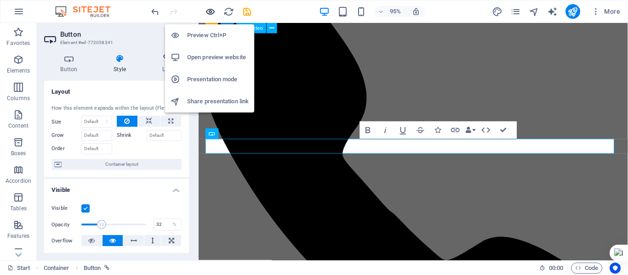
scroll to position [350, 0]
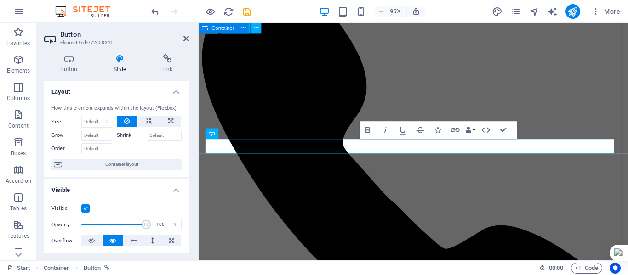
drag, startPoint x: 301, startPoint y: 247, endPoint x: 203, endPoint y: 245, distance: 98.3
type input "100"
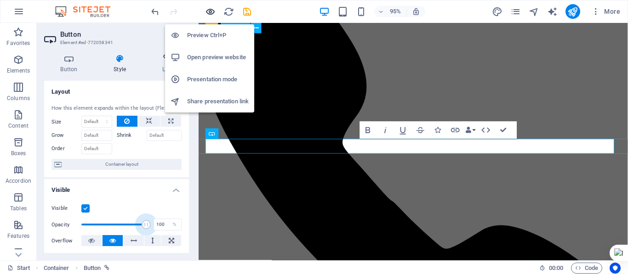
click at [210, 11] on icon "button" at bounding box center [210, 11] width 11 height 11
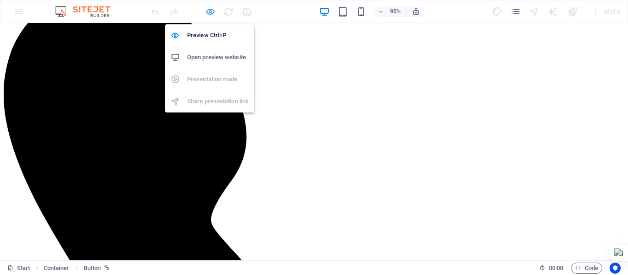
scroll to position [337, 0]
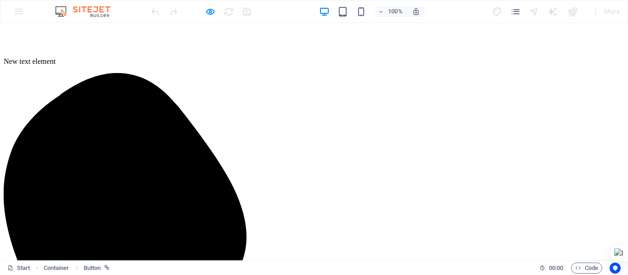
scroll to position [0, 0]
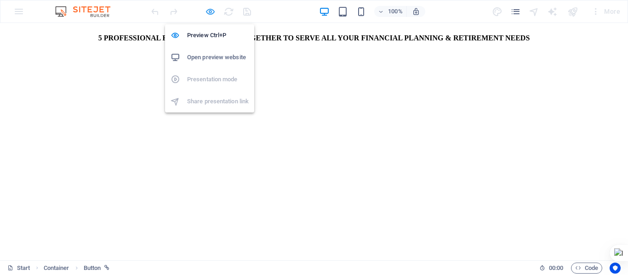
click at [212, 14] on icon "button" at bounding box center [210, 11] width 11 height 11
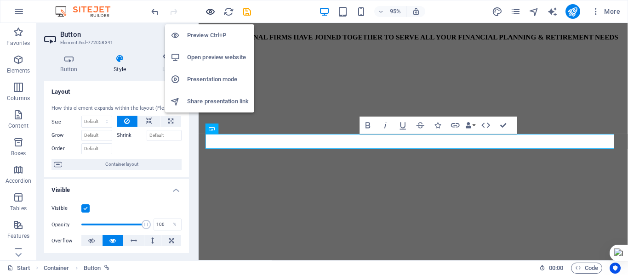
scroll to position [355, 0]
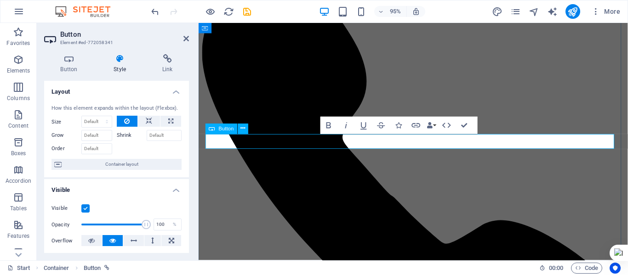
click at [346, 127] on icon "button" at bounding box center [346, 125] width 2 height 6
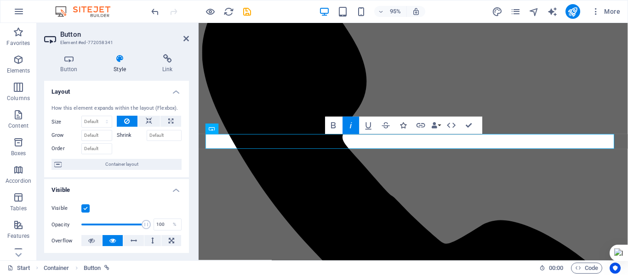
click at [400, 125] on icon "button" at bounding box center [403, 125] width 6 height 6
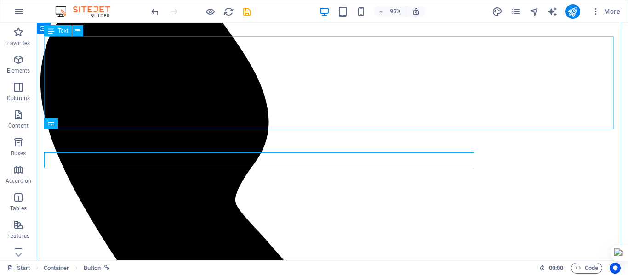
scroll to position [342, 0]
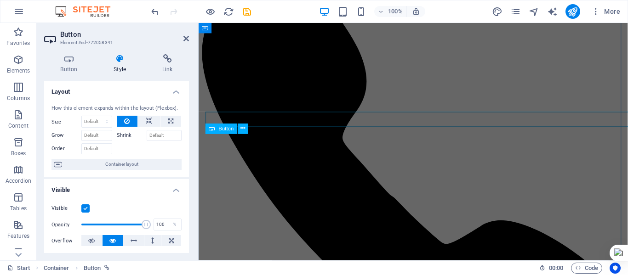
scroll to position [355, 0]
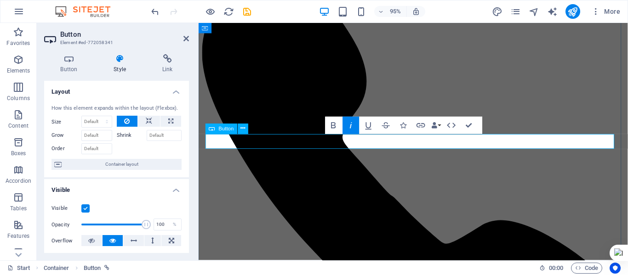
click at [241, 126] on icon at bounding box center [242, 129] width 5 height 9
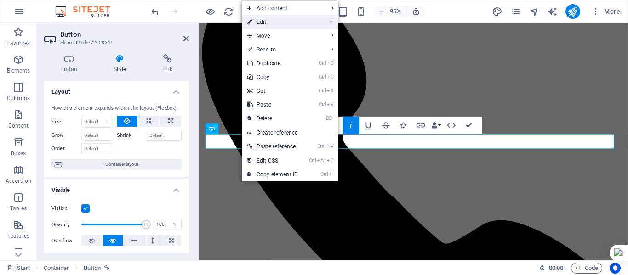
click at [267, 24] on link "⏎ Edit" at bounding box center [273, 22] width 62 height 14
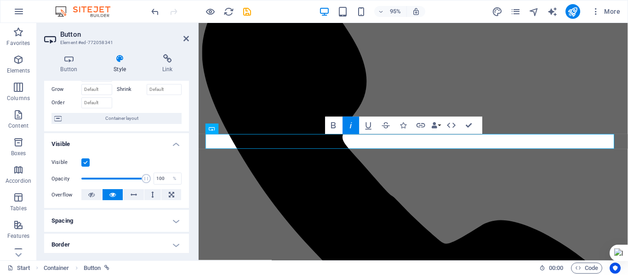
scroll to position [92, 0]
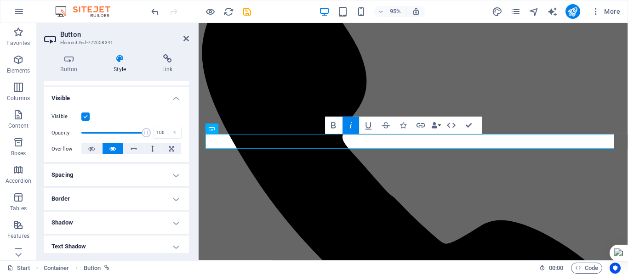
click at [170, 200] on h4 "Border" at bounding box center [116, 199] width 145 height 22
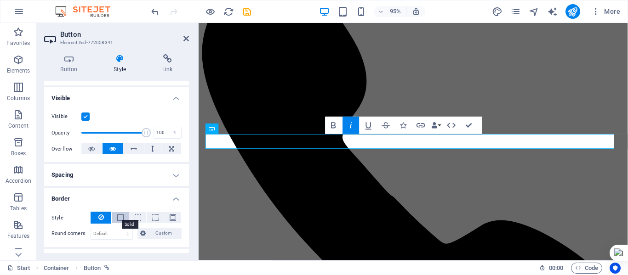
click at [120, 219] on span at bounding box center [120, 218] width 6 height 6
click at [96, 247] on span at bounding box center [95, 248] width 7 height 7
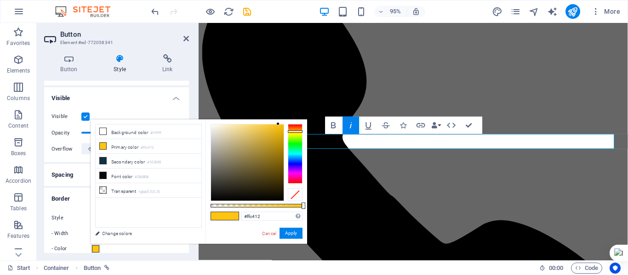
type input "#12ff4b"
click at [295, 146] on div at bounding box center [295, 154] width 15 height 60
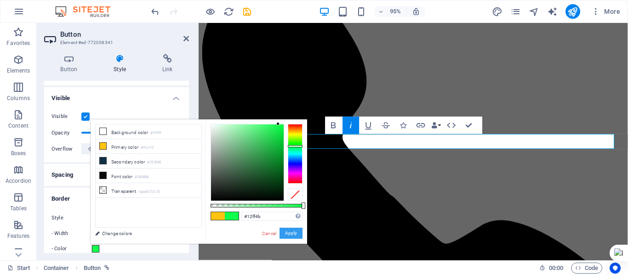
click at [293, 235] on button "Apply" at bounding box center [290, 233] width 23 height 11
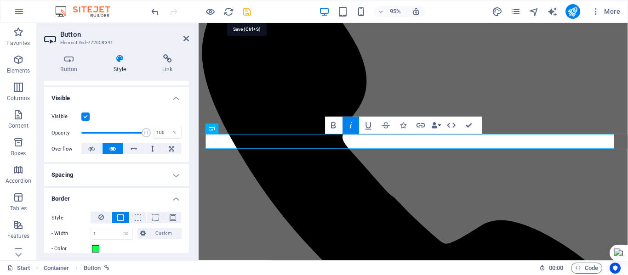
click at [245, 12] on icon "save" at bounding box center [247, 11] width 11 height 11
select select "px"
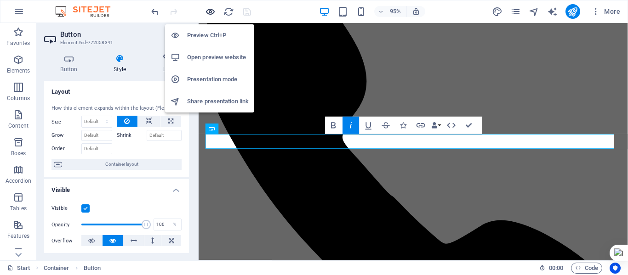
click at [205, 11] on icon "button" at bounding box center [210, 11] width 11 height 11
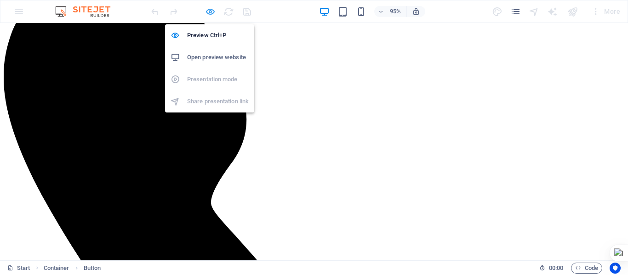
scroll to position [342, 0]
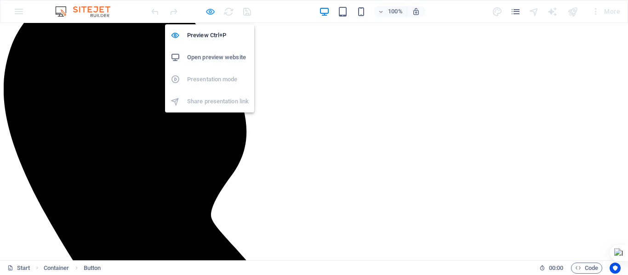
click at [213, 9] on icon "button" at bounding box center [210, 11] width 11 height 11
select select "px"
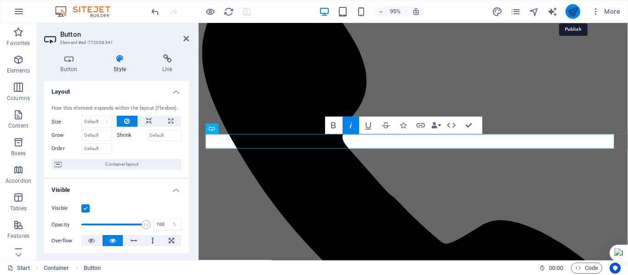
click at [567, 14] on icon "publish" at bounding box center [572, 11] width 11 height 11
select select "px"
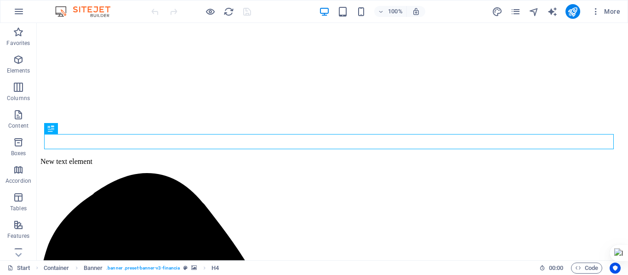
scroll to position [137, 0]
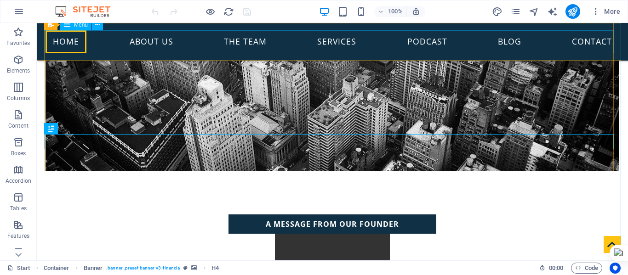
click at [237, 39] on nav "Home About us The Team Services Podcast Blog Contact" at bounding box center [331, 41] width 573 height 23
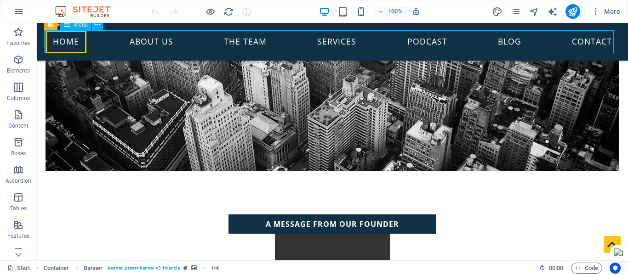
click at [237, 39] on nav "Home About us The Team Services Podcast Blog Contact" at bounding box center [331, 41] width 573 height 23
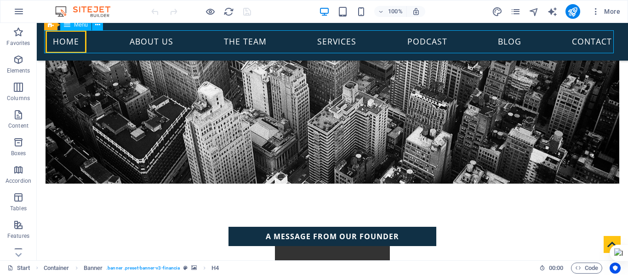
select select
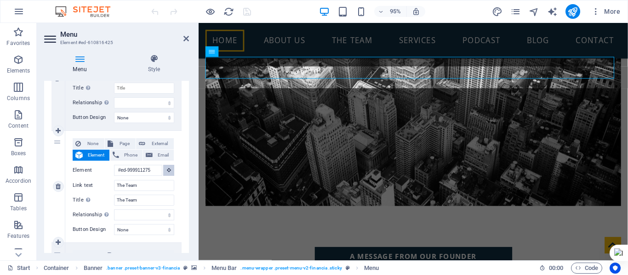
scroll to position [99, 0]
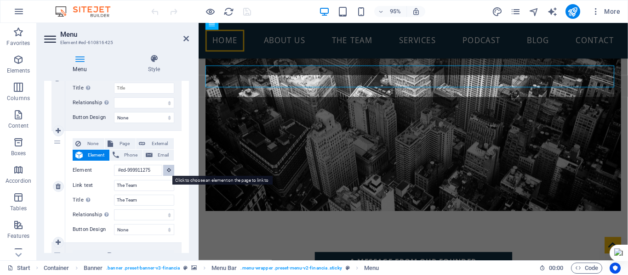
click at [167, 171] on icon at bounding box center [169, 170] width 4 height 5
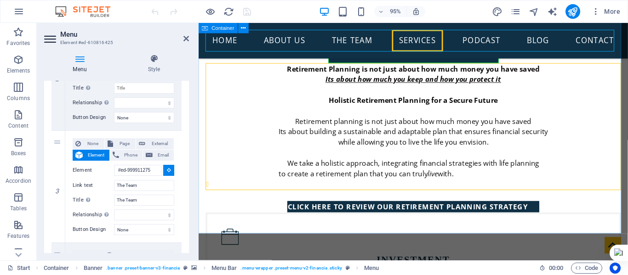
scroll to position [697, 0]
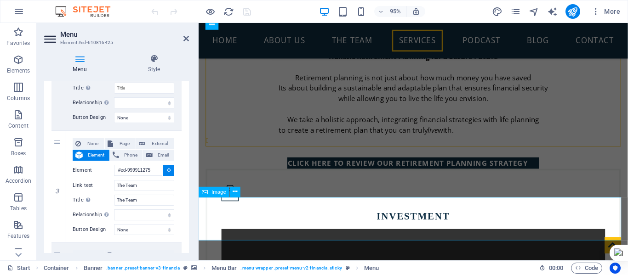
select select
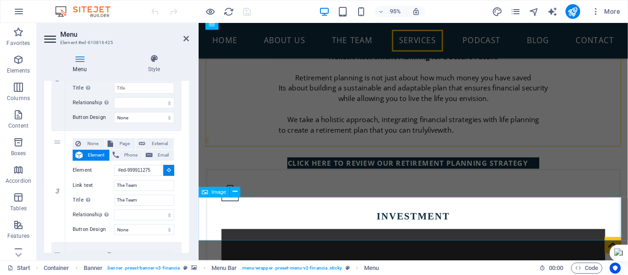
select select
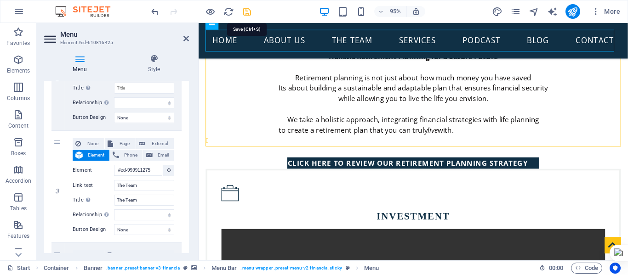
click at [247, 11] on icon "save" at bounding box center [247, 11] width 11 height 11
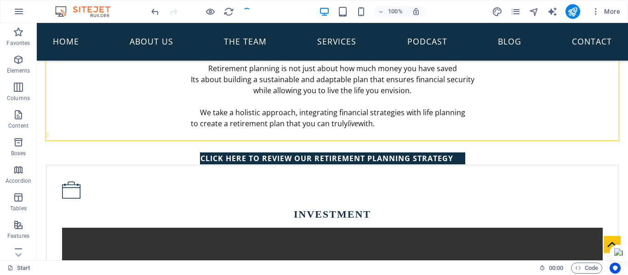
scroll to position [673, 0]
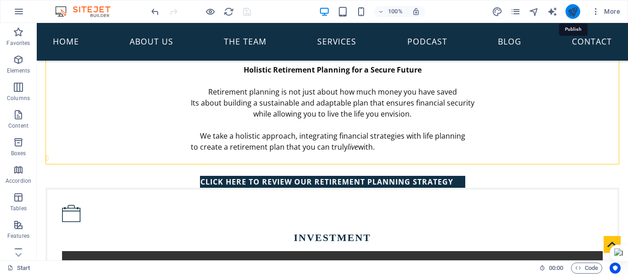
click at [573, 11] on icon "publish" at bounding box center [572, 11] width 11 height 11
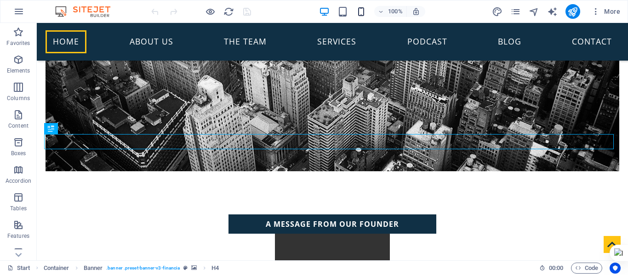
scroll to position [137, 0]
click at [360, 3] on div "100% More" at bounding box center [313, 11] width 627 height 22
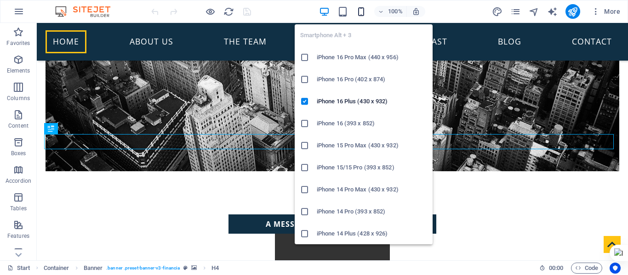
click at [359, 8] on icon "button" at bounding box center [361, 11] width 11 height 11
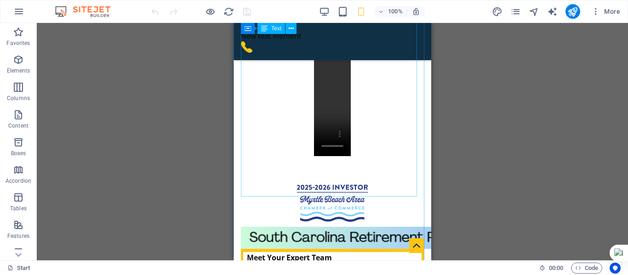
scroll to position [413, 0]
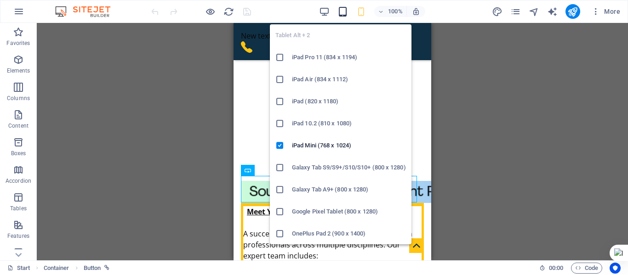
click at [345, 14] on icon "button" at bounding box center [342, 11] width 11 height 11
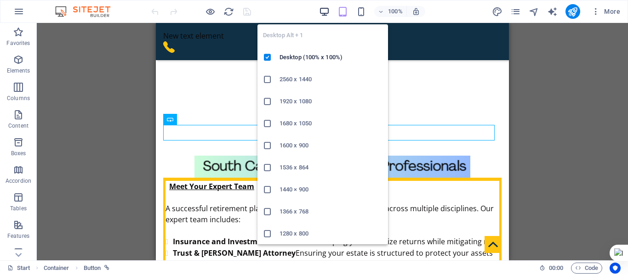
click at [326, 6] on icon "button" at bounding box center [324, 11] width 11 height 11
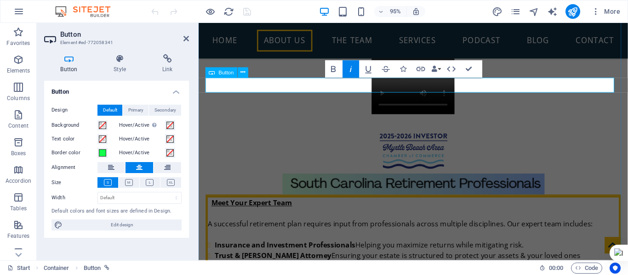
scroll to position [414, 0]
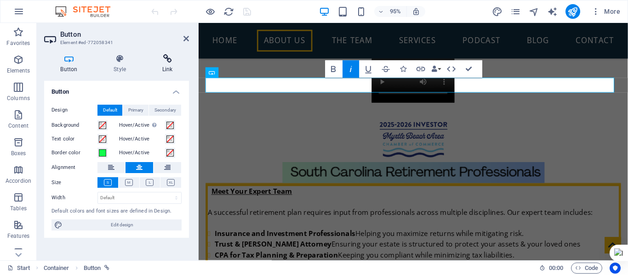
click at [170, 59] on icon at bounding box center [167, 58] width 43 height 9
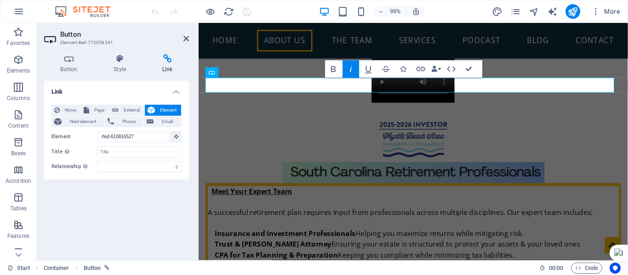
click at [165, 60] on icon at bounding box center [167, 58] width 43 height 9
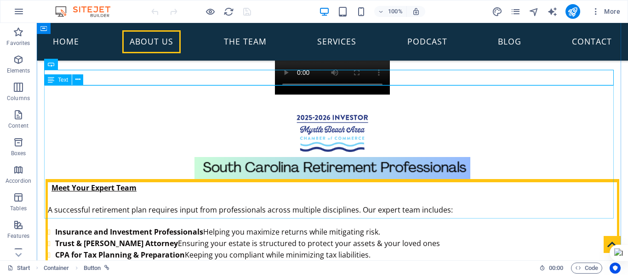
scroll to position [402, 0]
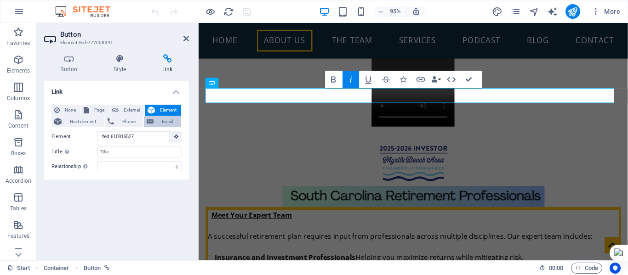
scroll to position [376, 0]
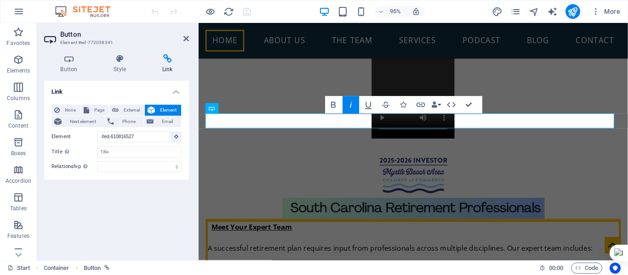
click at [171, 112] on span "Element" at bounding box center [168, 110] width 21 height 11
click at [167, 110] on span "Element" at bounding box center [168, 110] width 21 height 11
click at [166, 110] on span "Element" at bounding box center [168, 110] width 21 height 11
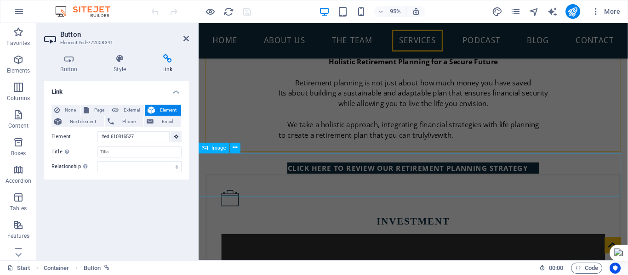
scroll to position [744, 0]
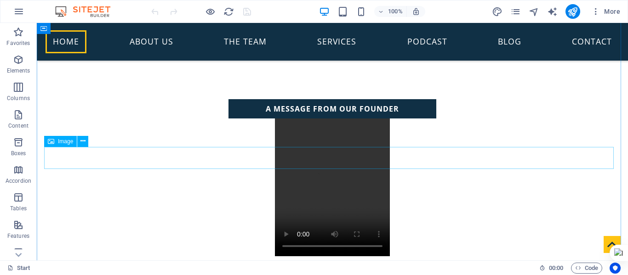
scroll to position [261, 0]
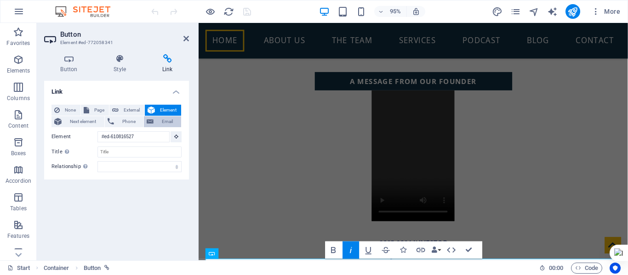
scroll to position [223, 0]
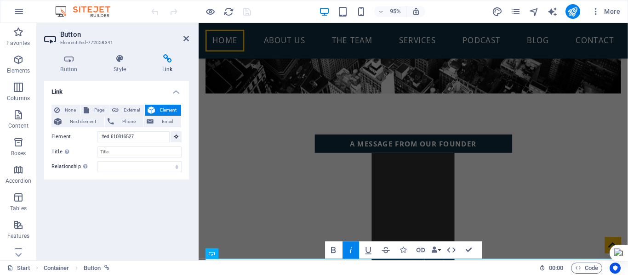
click at [167, 106] on span "Element" at bounding box center [168, 110] width 21 height 11
click at [176, 138] on icon at bounding box center [176, 136] width 4 height 5
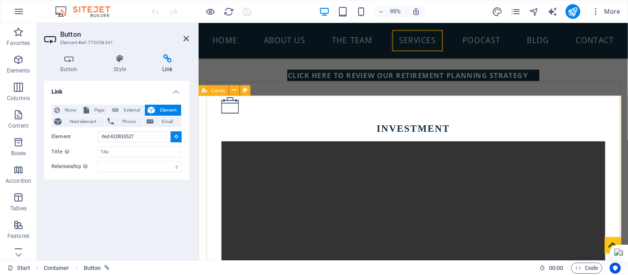
scroll to position [775, 0]
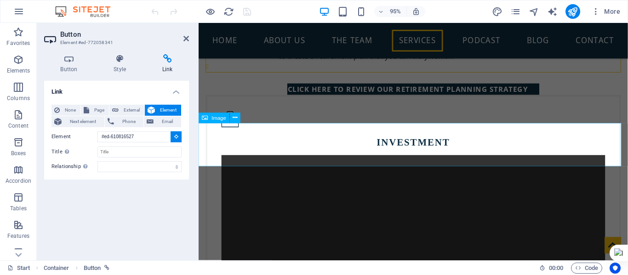
type input "#ed-999911275"
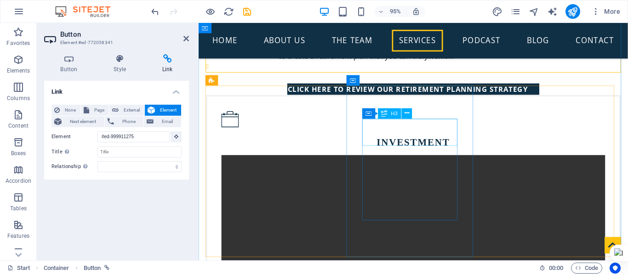
scroll to position [355, 0]
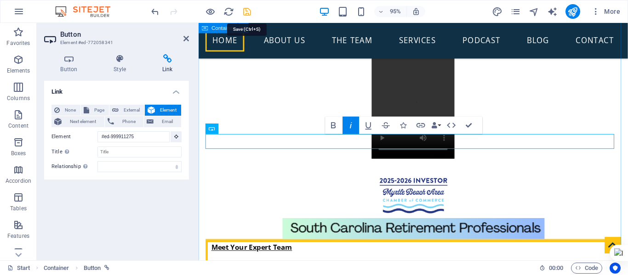
click at [250, 9] on icon "save" at bounding box center [247, 11] width 11 height 11
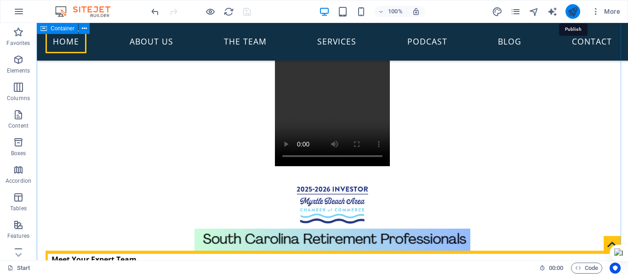
click at [574, 12] on icon "publish" at bounding box center [572, 11] width 11 height 11
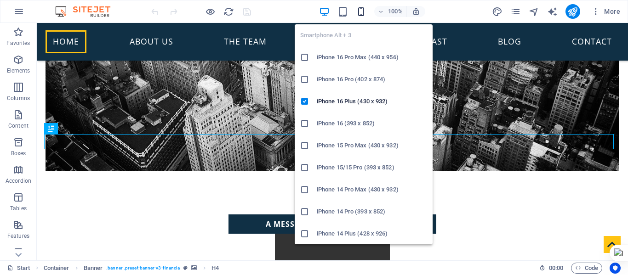
click at [358, 8] on icon "button" at bounding box center [361, 11] width 11 height 11
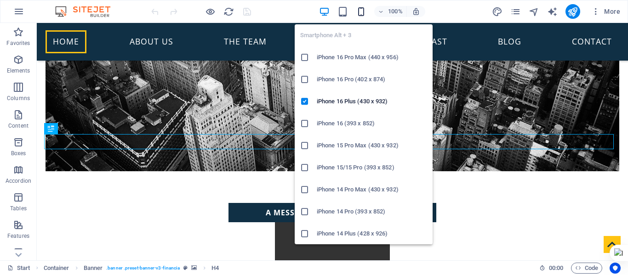
scroll to position [137, 0]
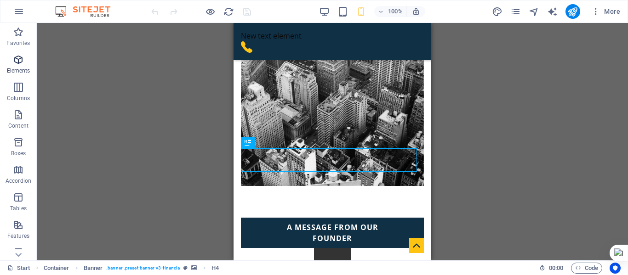
click at [19, 63] on icon "button" at bounding box center [18, 59] width 11 height 11
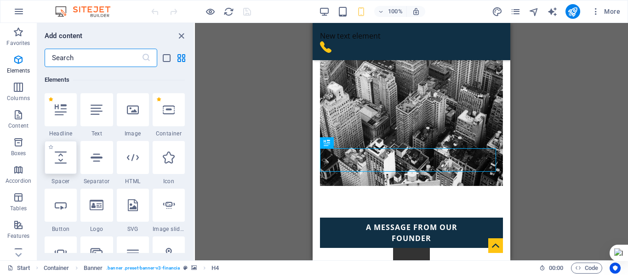
scroll to position [144, 0]
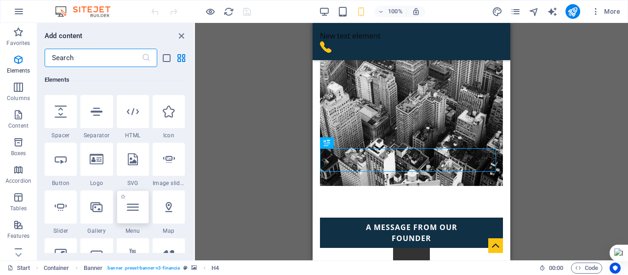
click at [131, 209] on icon at bounding box center [133, 207] width 12 height 12
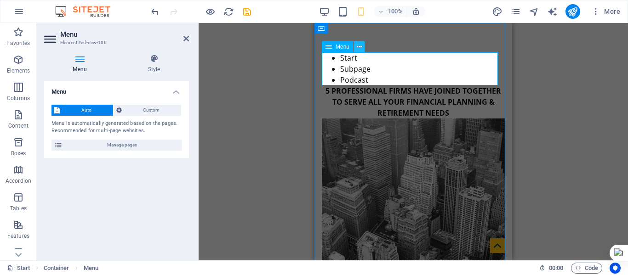
click at [360, 46] on icon at bounding box center [359, 47] width 5 height 10
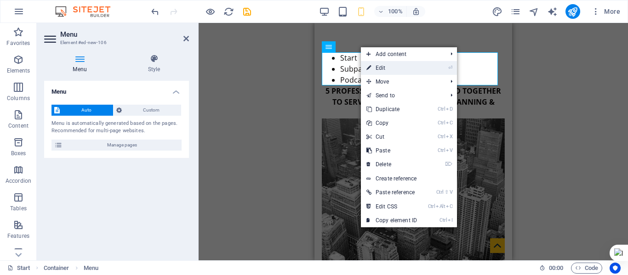
click at [380, 69] on link "⏎ Edit" at bounding box center [392, 68] width 62 height 14
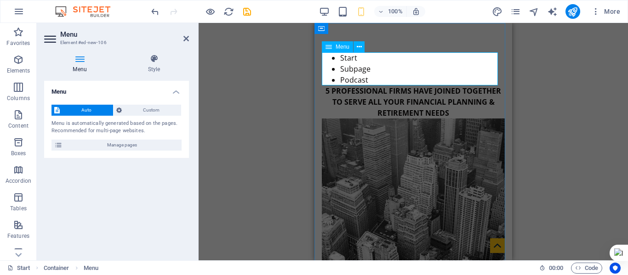
click at [348, 60] on nav "Start Subpage Podcast" at bounding box center [413, 68] width 183 height 33
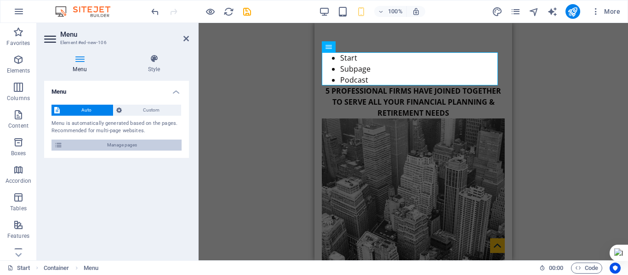
click at [118, 148] on span "Manage pages" at bounding box center [121, 145] width 113 height 11
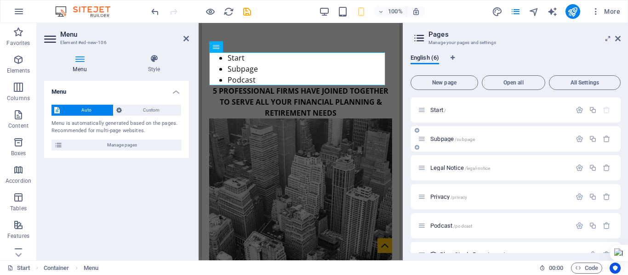
click at [460, 145] on div "Subpage /subpage" at bounding box center [515, 138] width 210 height 25
click at [427, 140] on div "Subpage /subpage" at bounding box center [494, 139] width 153 height 11
click at [575, 136] on icon "button" at bounding box center [579, 139] width 8 height 8
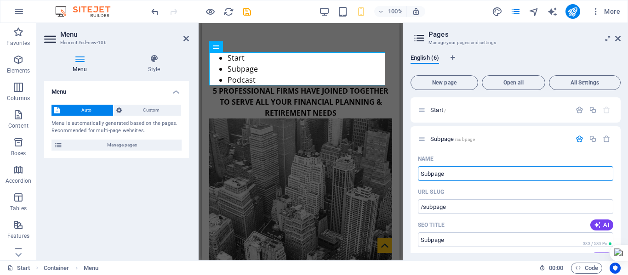
drag, startPoint x: 653, startPoint y: 198, endPoint x: 393, endPoint y: 176, distance: 260.6
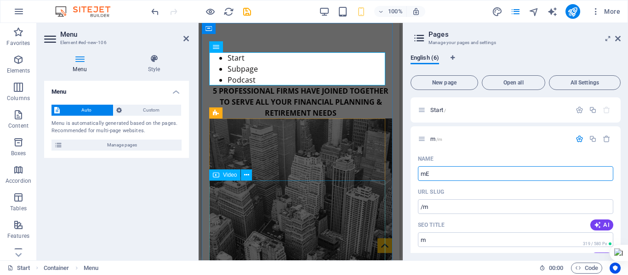
type input "mEE"
type input "/m"
type input "m"
type input "mEEE"
type input "/meee"
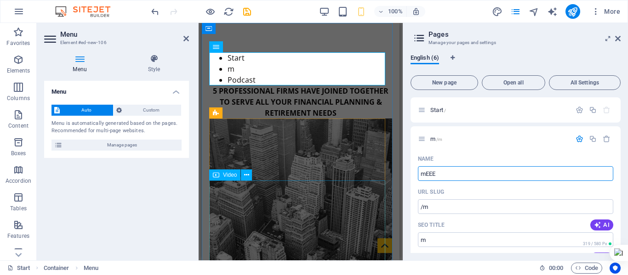
type input "mEEE"
type input "mEE"
type input "/mee"
type input "mEE"
type input "m"
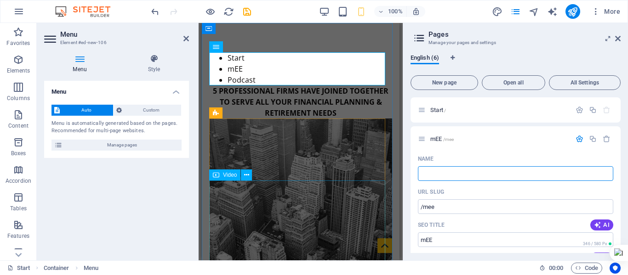
type input "/"
type input "Mewet"
type input "/m"
type input "M"
type input "Mewet"
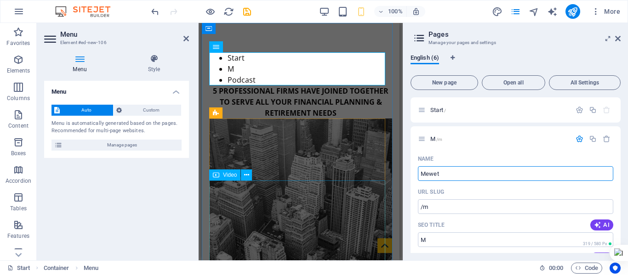
type input "/mewet"
type input "Mewet"
type input "Me"
type input "/me"
type input "Me"
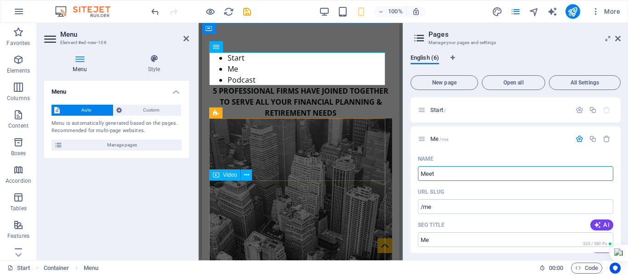
type input "Meet"
type input "/meet"
type input "Meet"
type input "Meet [PERSON_NAME]"
type input "/meet-[PERSON_NAME]"
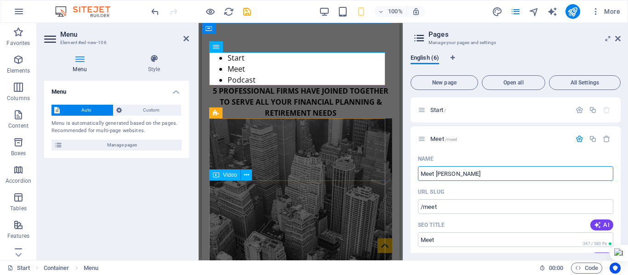
type input "Meet [PERSON_NAME]"
type input "/meet-yo"
type input "Meet [PERSON_NAME]"
type input "Meet Your Team"
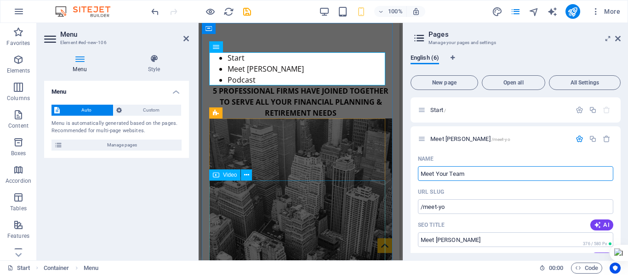
type input "/meet-your-team"
type input "Meet Your Team"
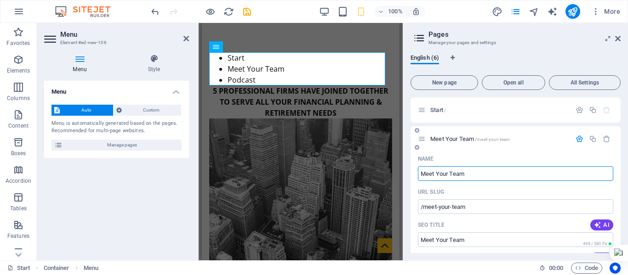
type input "Meet Your Team"
click at [576, 140] on icon "button" at bounding box center [579, 139] width 8 height 8
